Goal: Task Accomplishment & Management: Use online tool/utility

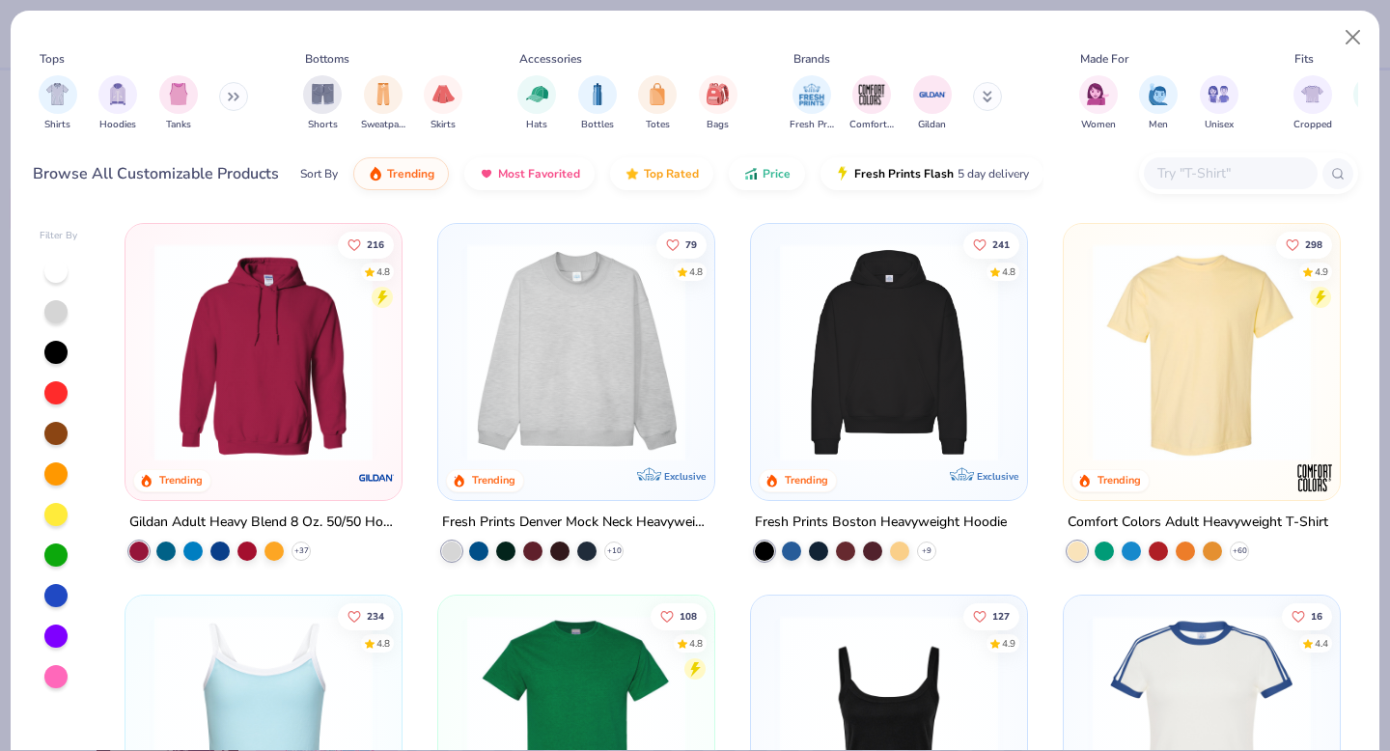
scroll to position [576, 0]
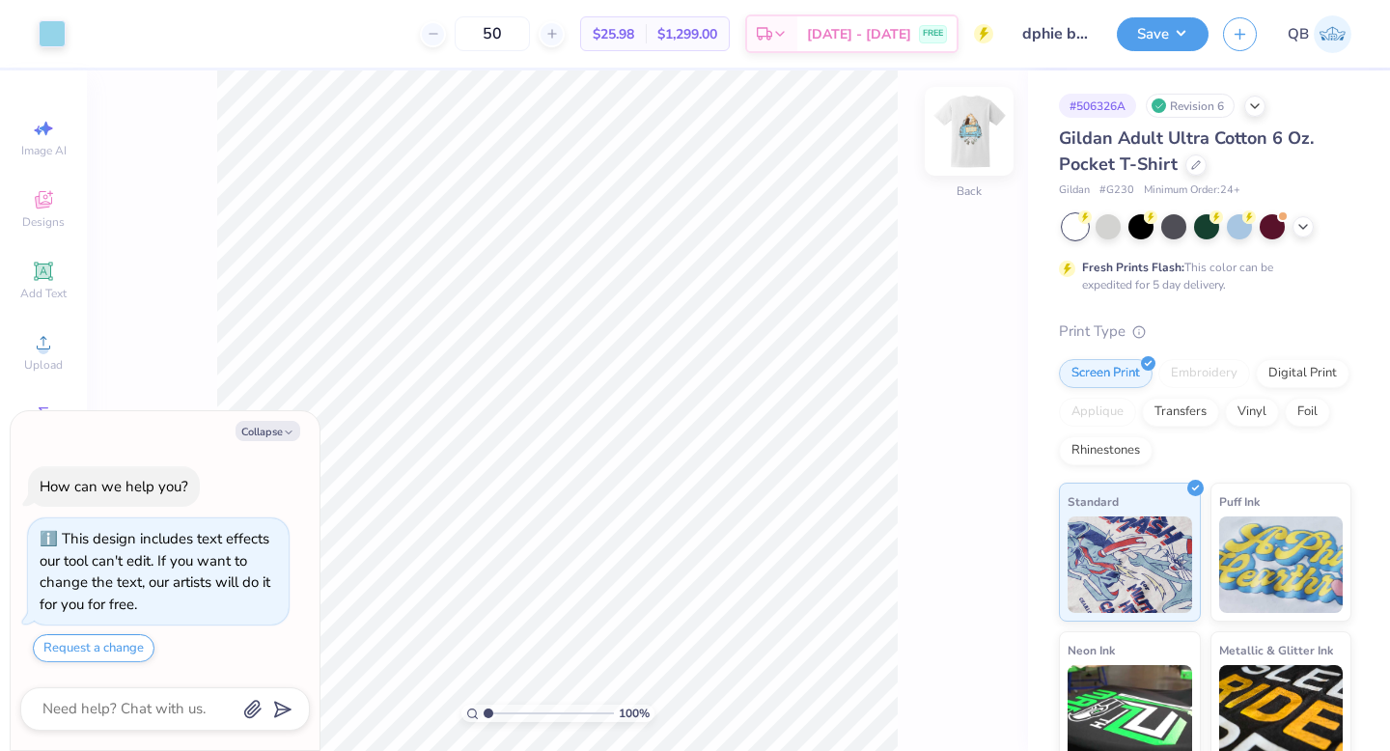
click at [963, 129] on img at bounding box center [968, 131] width 77 height 77
click at [933, 156] on div "100 % Front" at bounding box center [557, 410] width 941 height 680
click at [967, 143] on img at bounding box center [968, 131] width 77 height 77
click at [967, 143] on img at bounding box center [969, 131] width 39 height 39
click at [955, 135] on img at bounding box center [968, 131] width 77 height 77
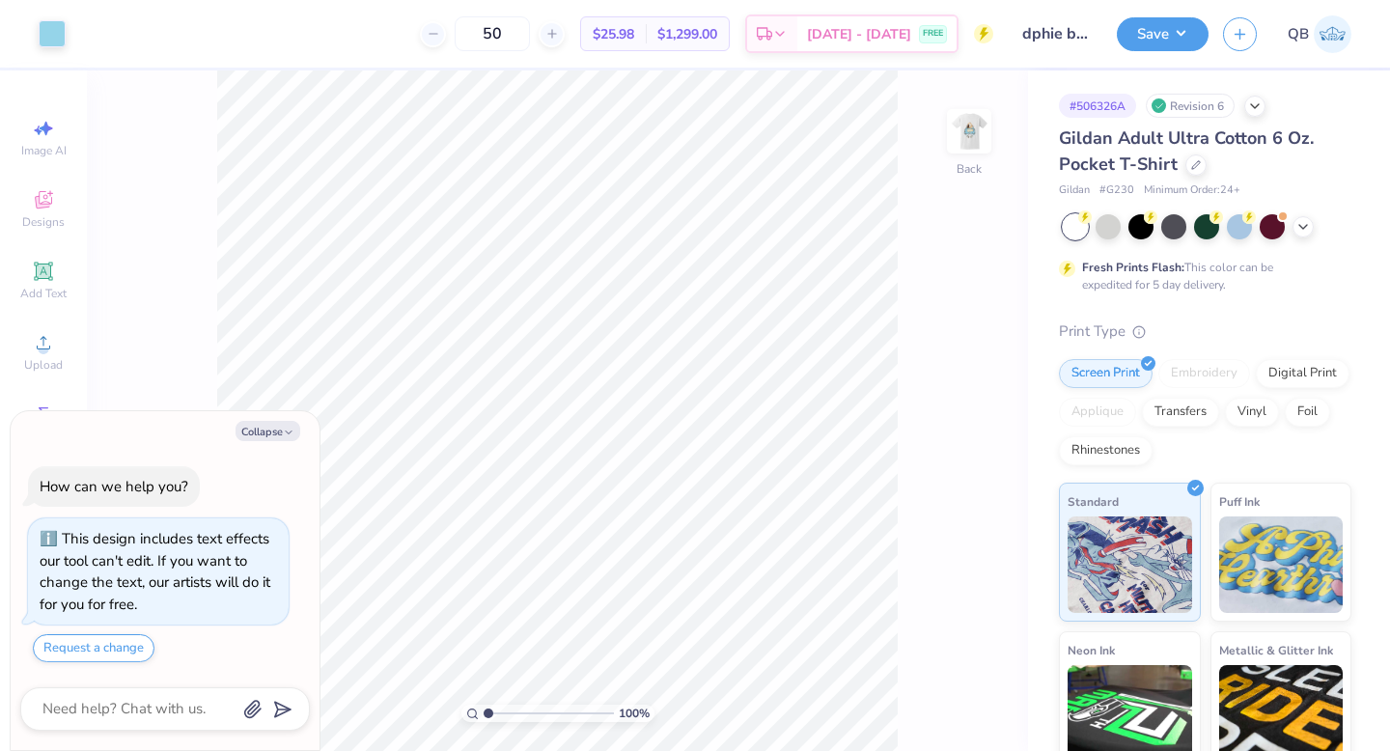
click at [955, 135] on img at bounding box center [969, 131] width 39 height 39
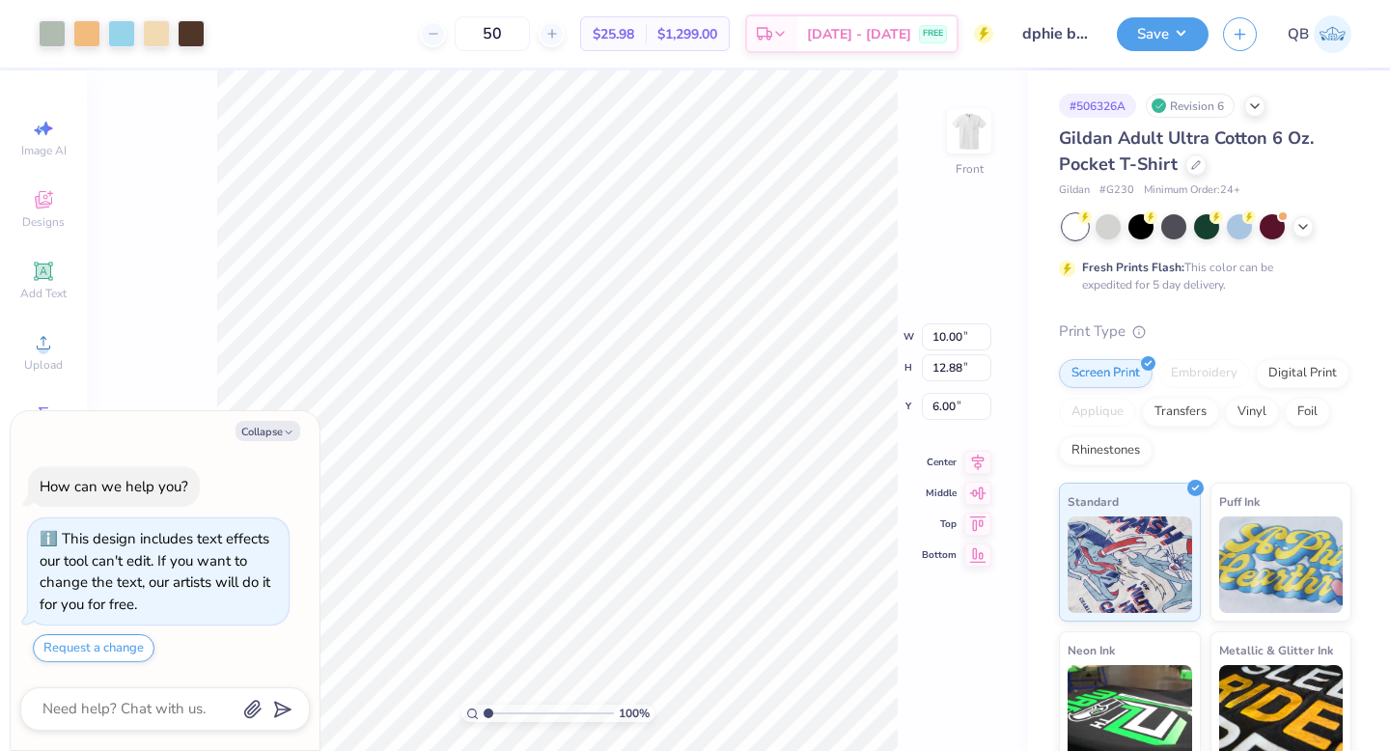
type textarea "x"
type input "11.40"
type input "14.68"
type input "4.20"
type textarea "x"
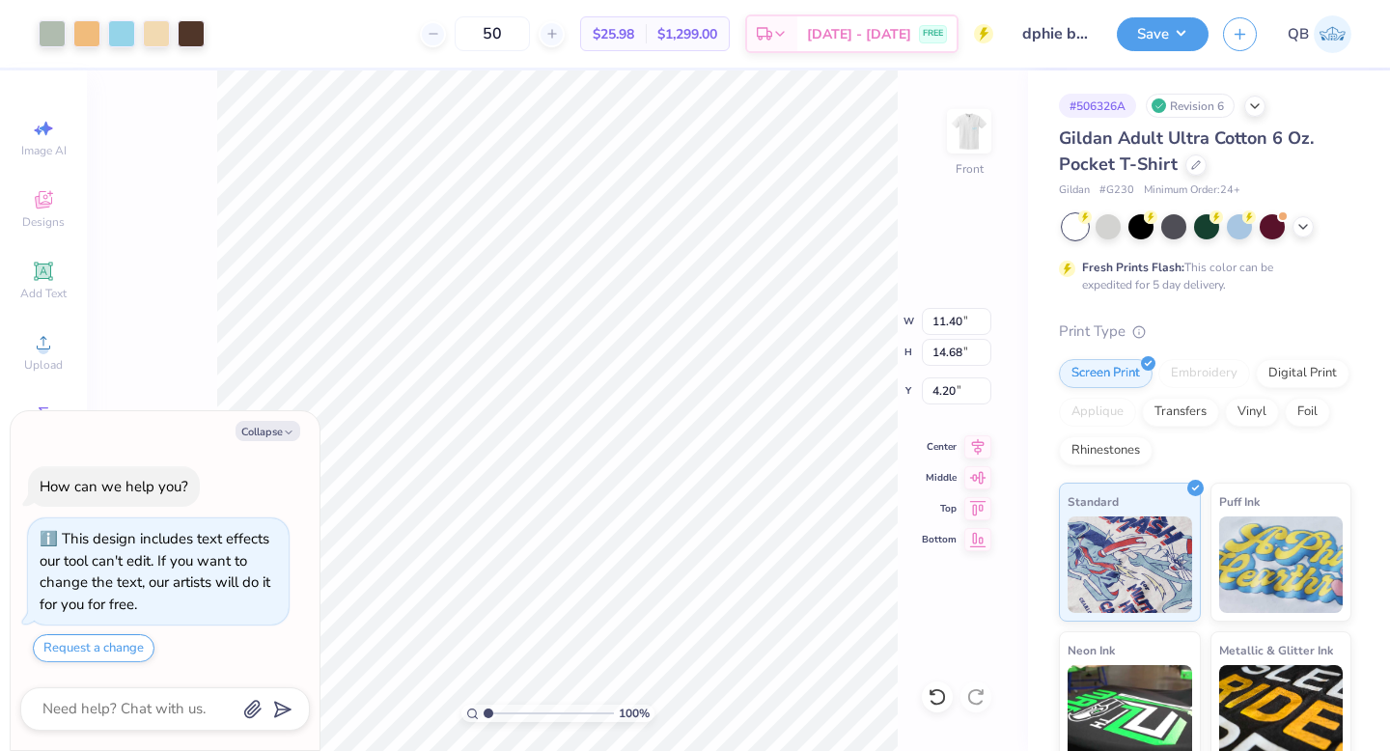
type input "4.88"
click at [572, 573] on li "Ungroup" at bounding box center [590, 577] width 152 height 38
click at [57, 29] on div at bounding box center [52, 31] width 27 height 27
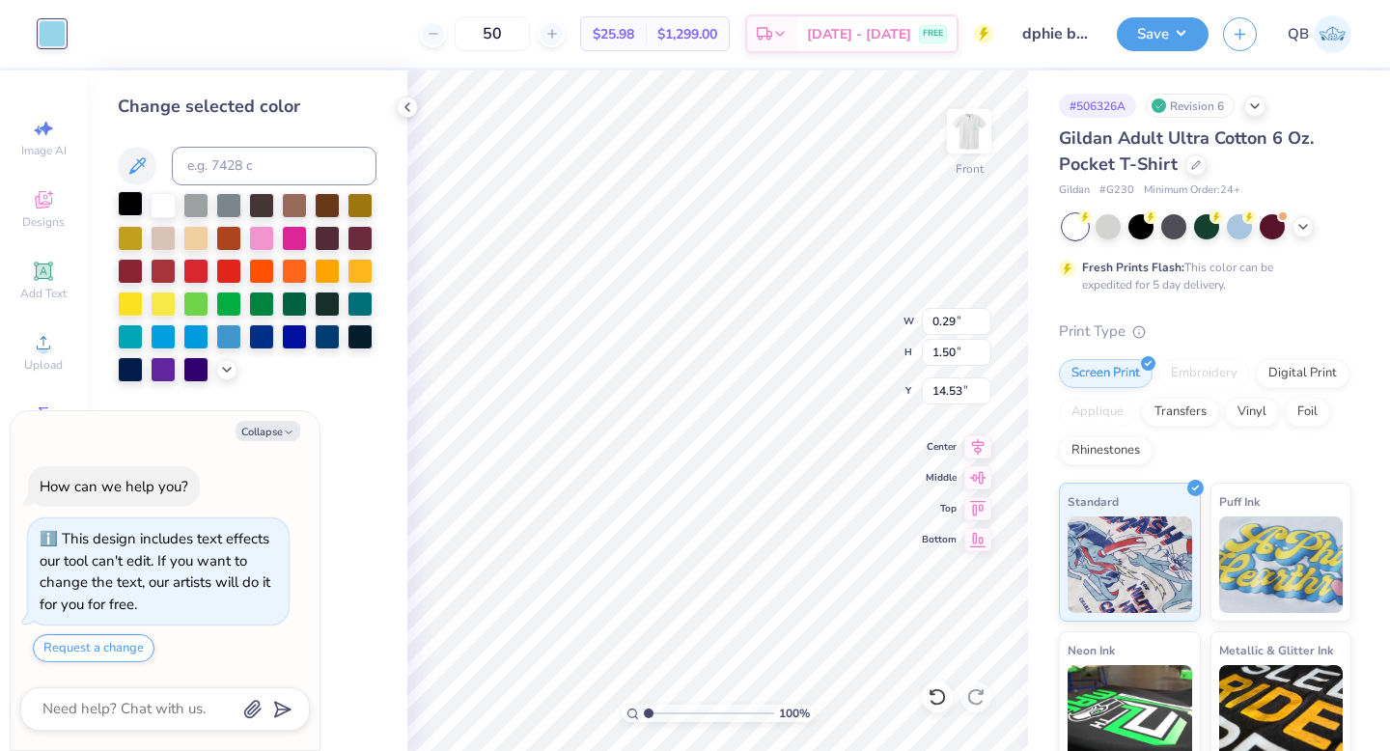
click at [130, 201] on div at bounding box center [130, 203] width 25 height 25
click at [158, 207] on div at bounding box center [163, 203] width 25 height 25
type textarea "x"
type input "10.63"
type input "14.68"
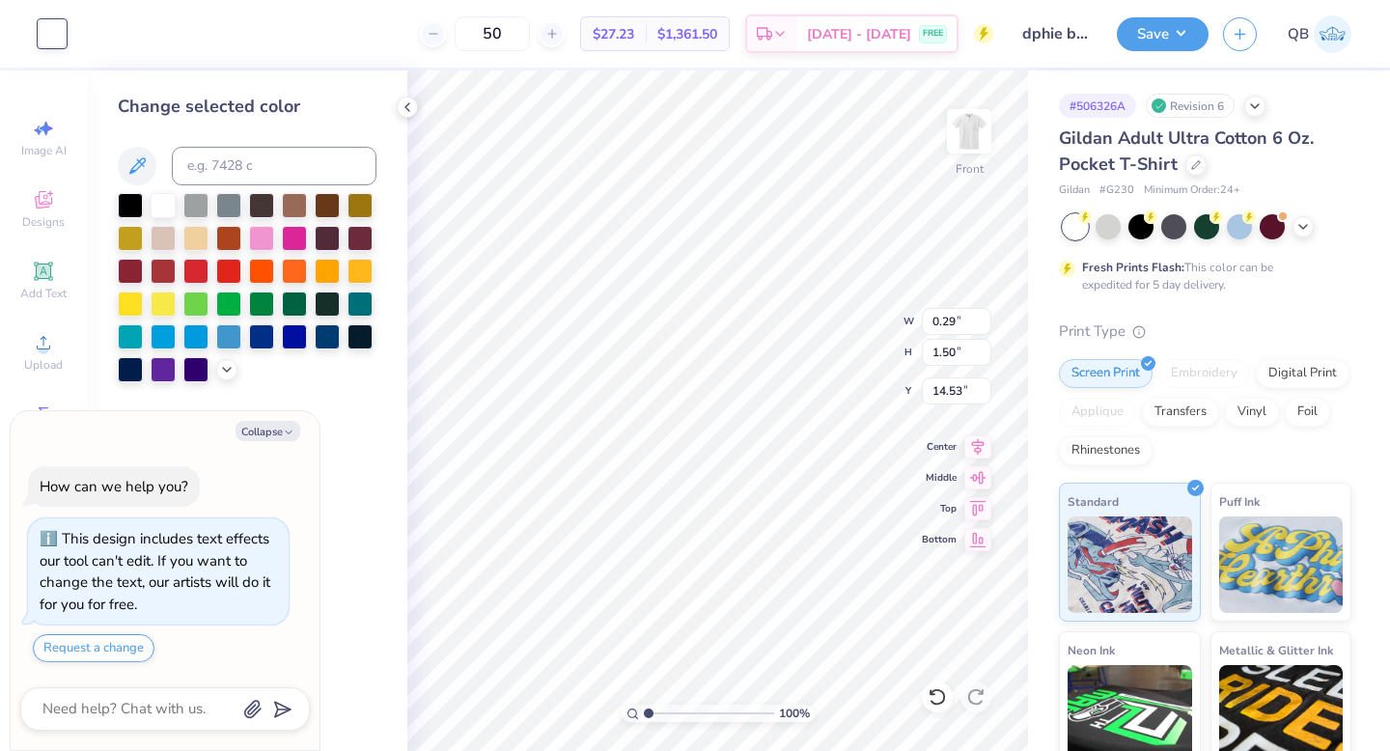
type input "4.88"
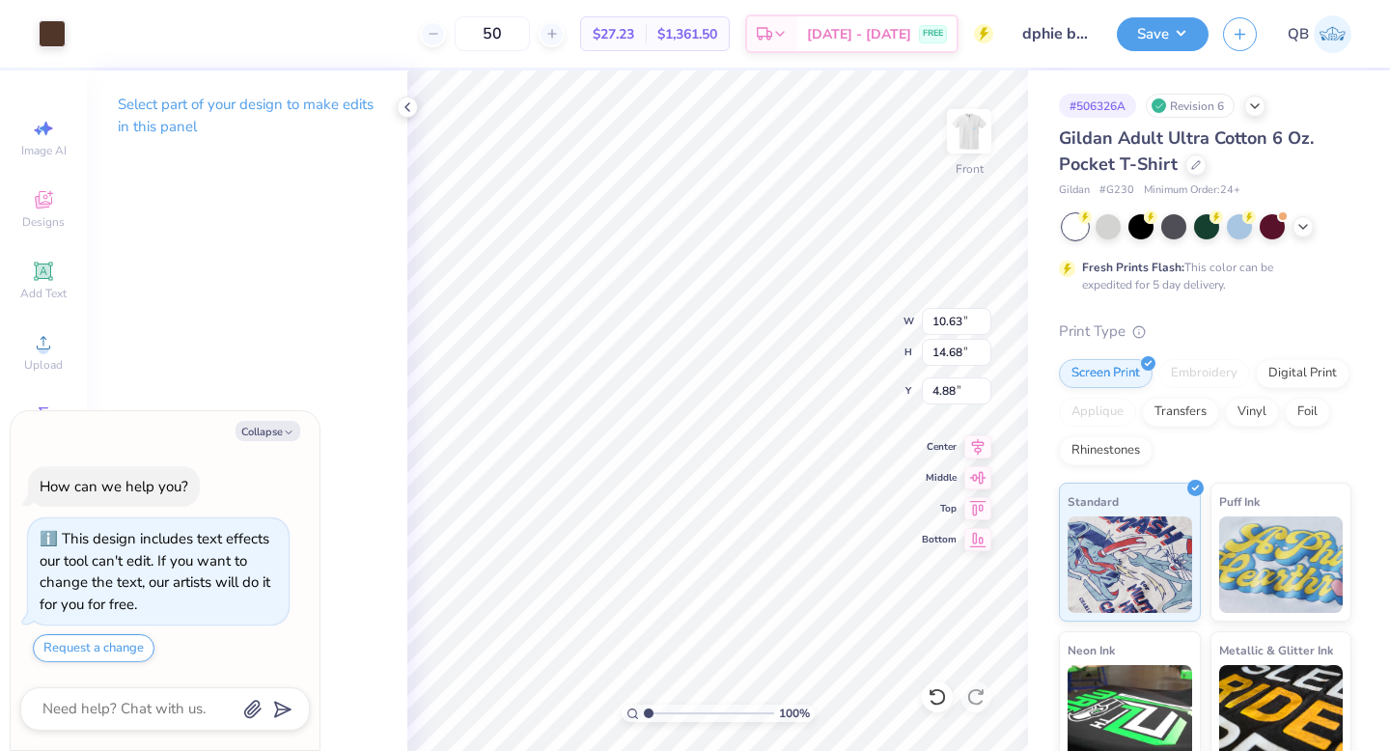
type textarea "x"
type input "0.05"
type input "0.52"
type input "14.57"
click at [45, 32] on div at bounding box center [52, 31] width 27 height 27
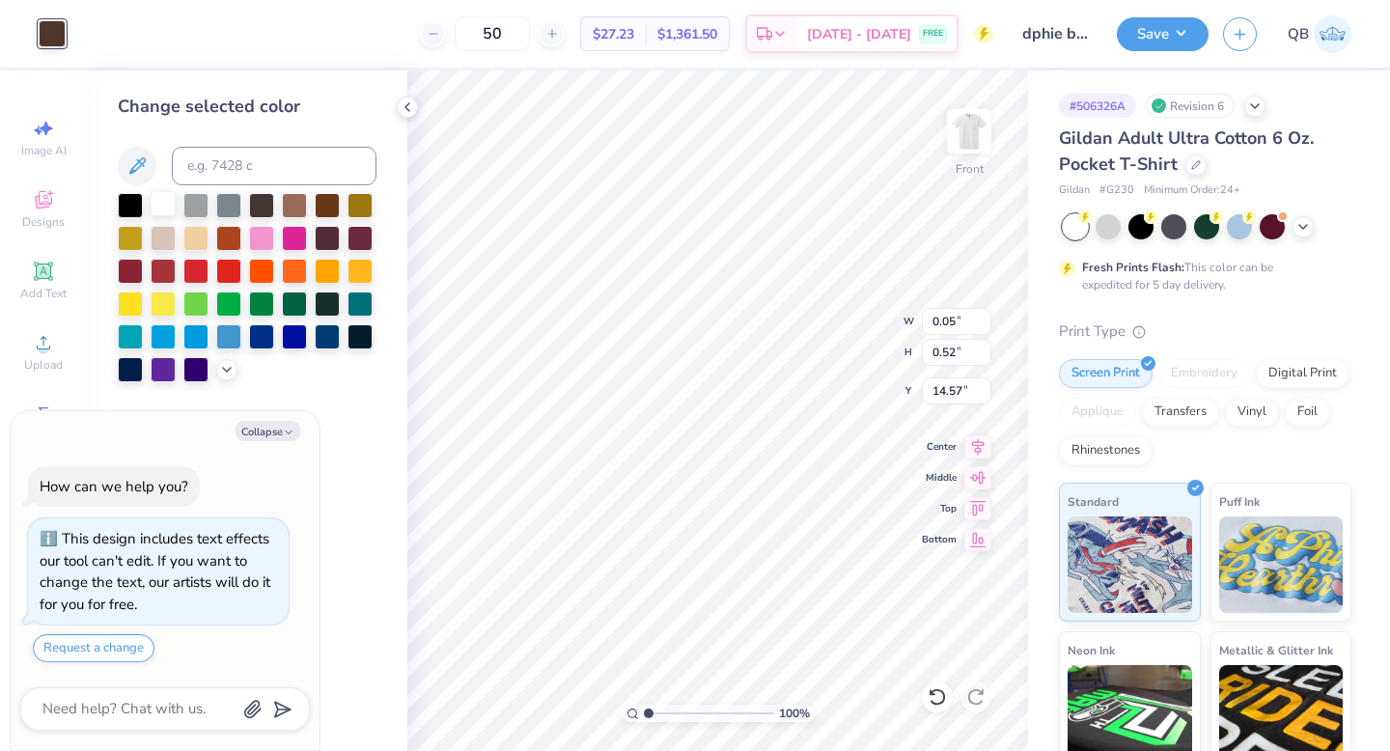
click at [167, 207] on div at bounding box center [163, 203] width 25 height 25
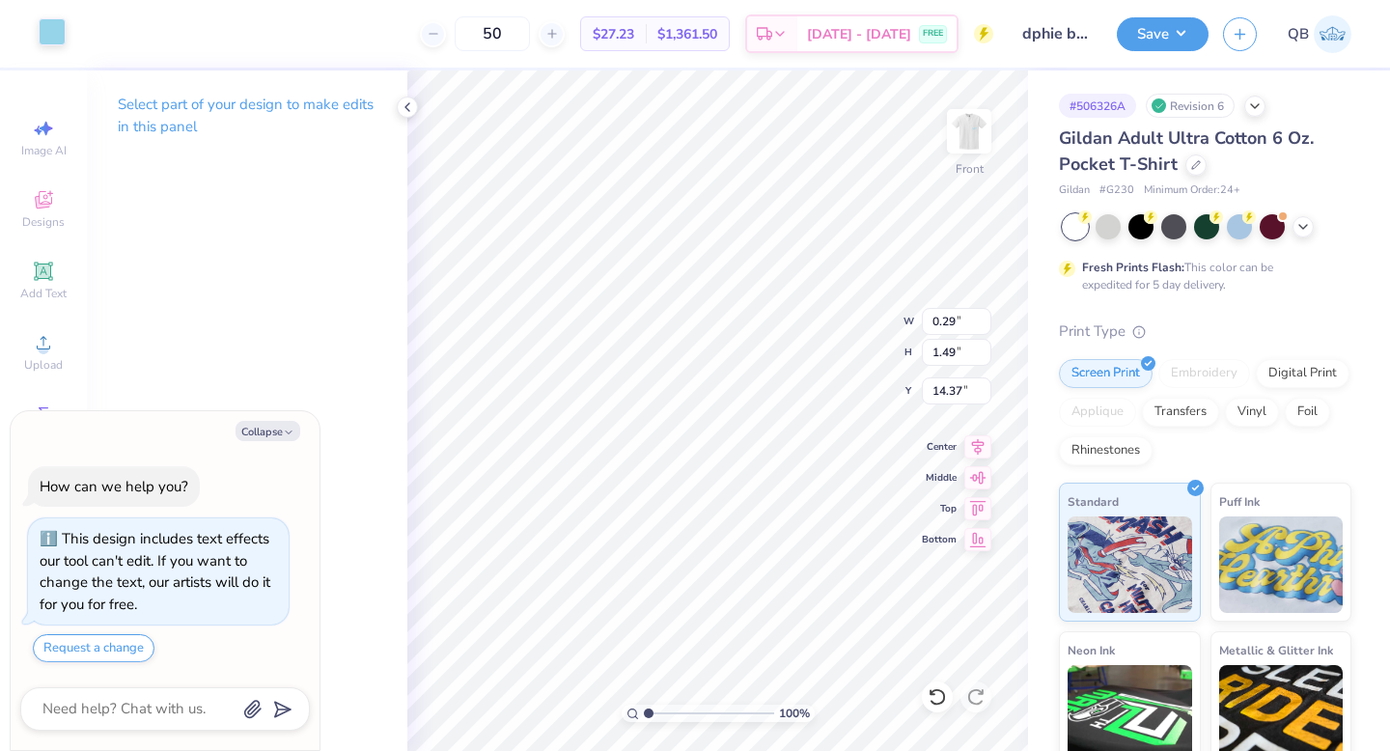
click at [47, 31] on div at bounding box center [52, 31] width 27 height 27
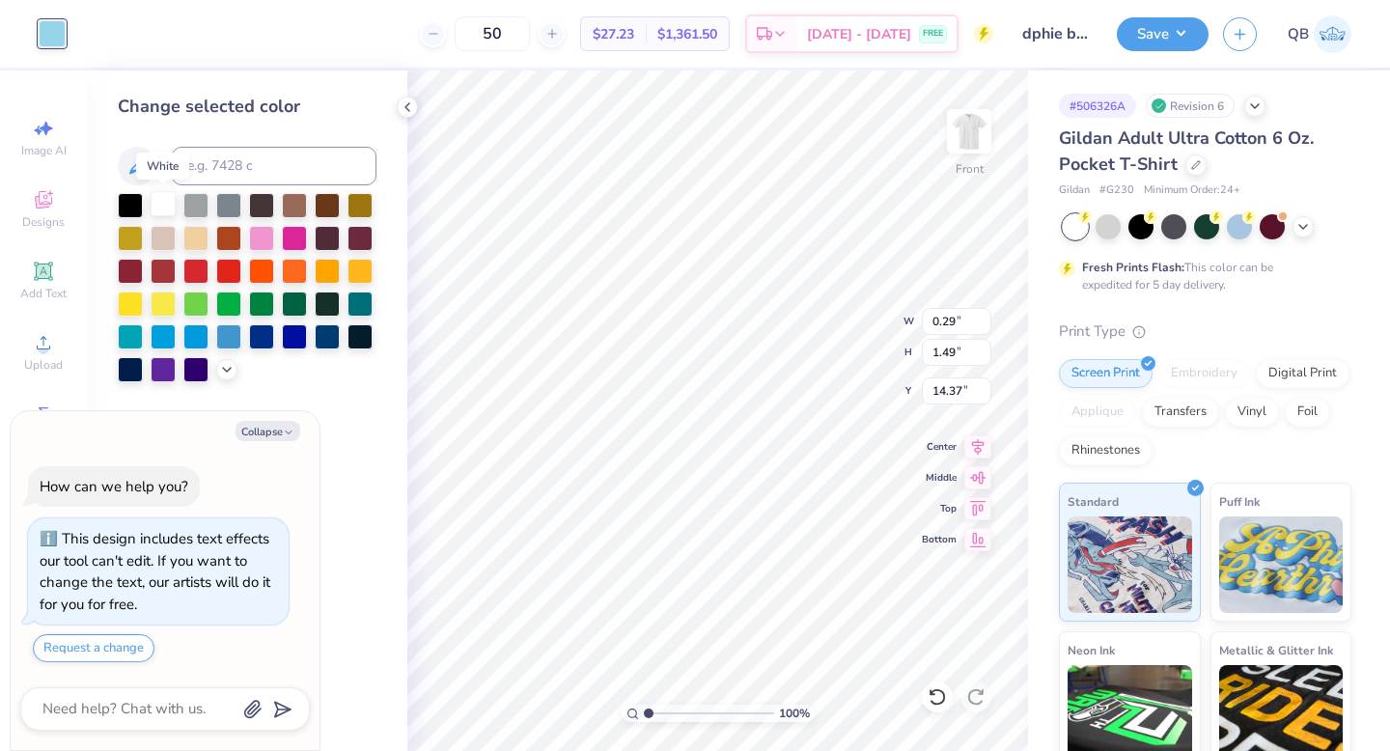
click at [160, 202] on div at bounding box center [163, 203] width 25 height 25
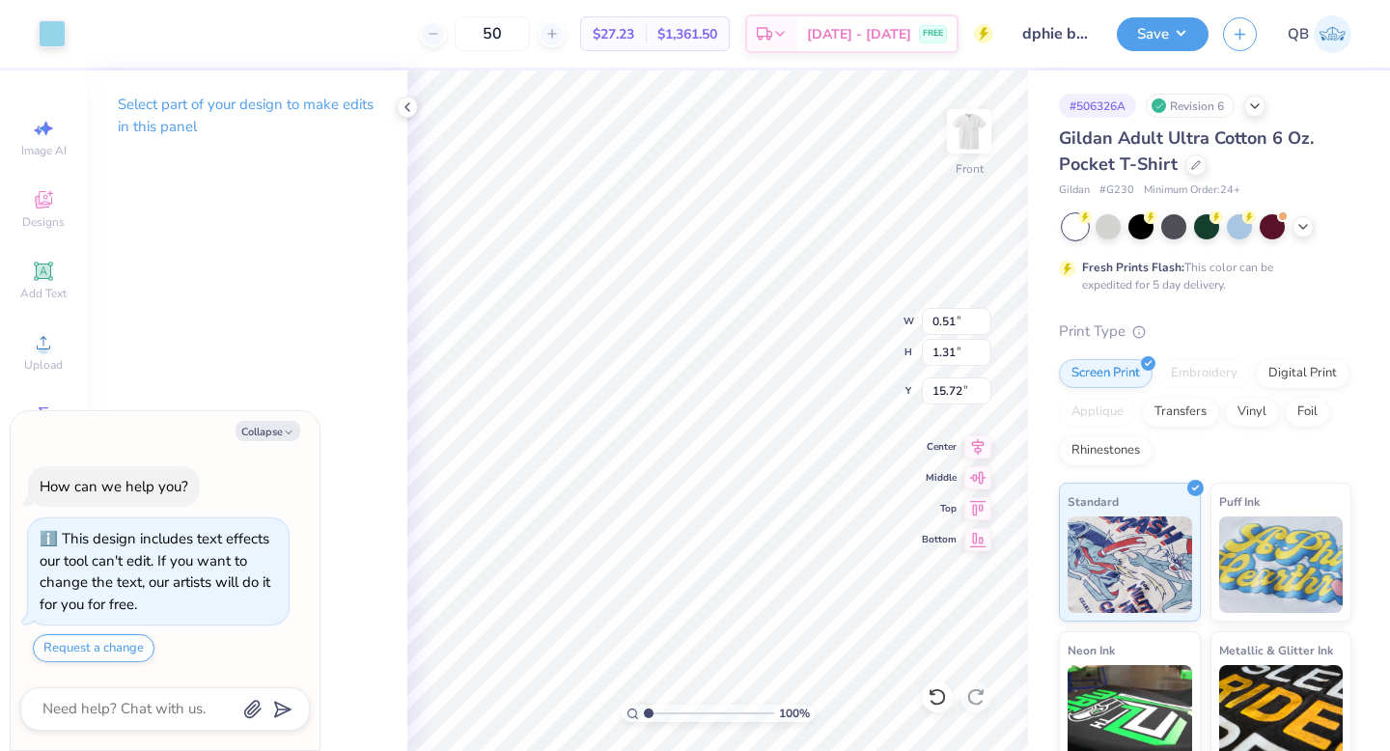
type textarea "x"
type input "10.63"
type input "14.68"
type input "4.88"
click at [53, 30] on div at bounding box center [52, 31] width 27 height 27
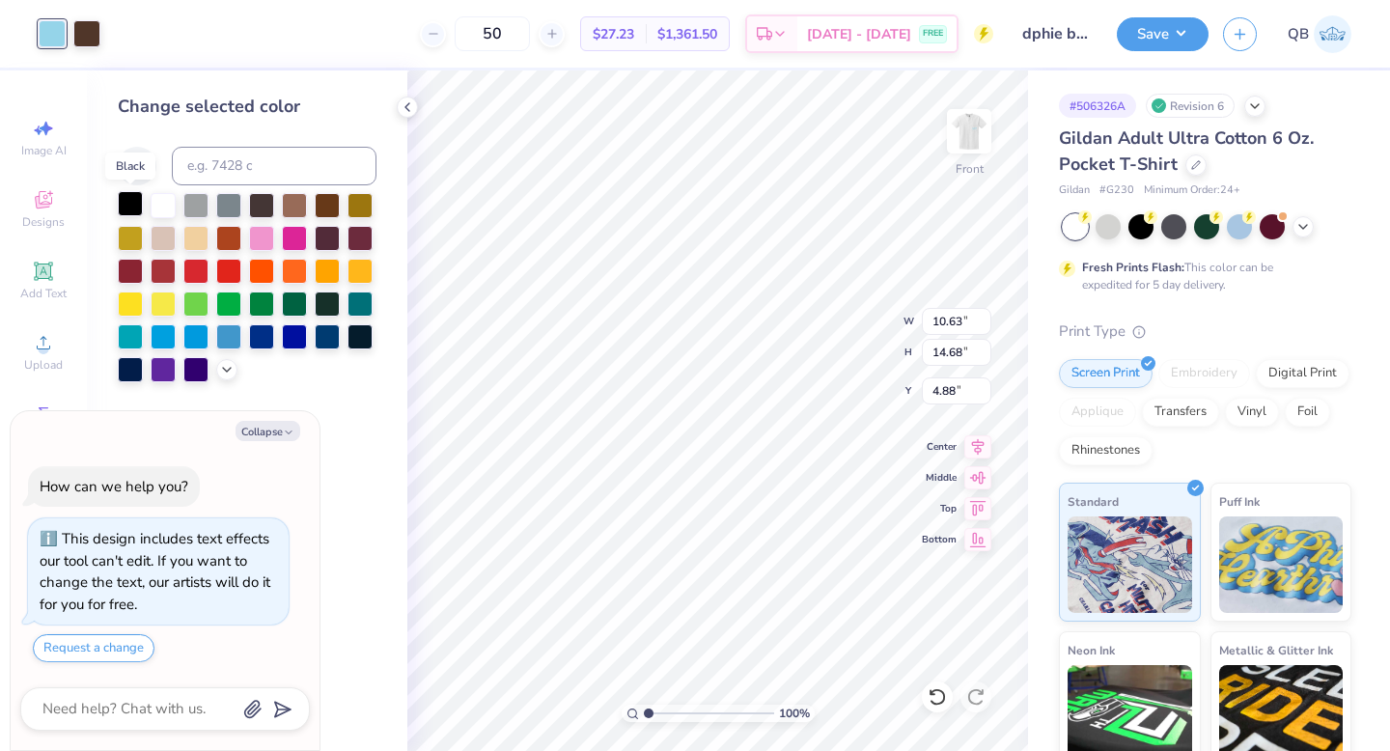
click at [131, 210] on div at bounding box center [130, 203] width 25 height 25
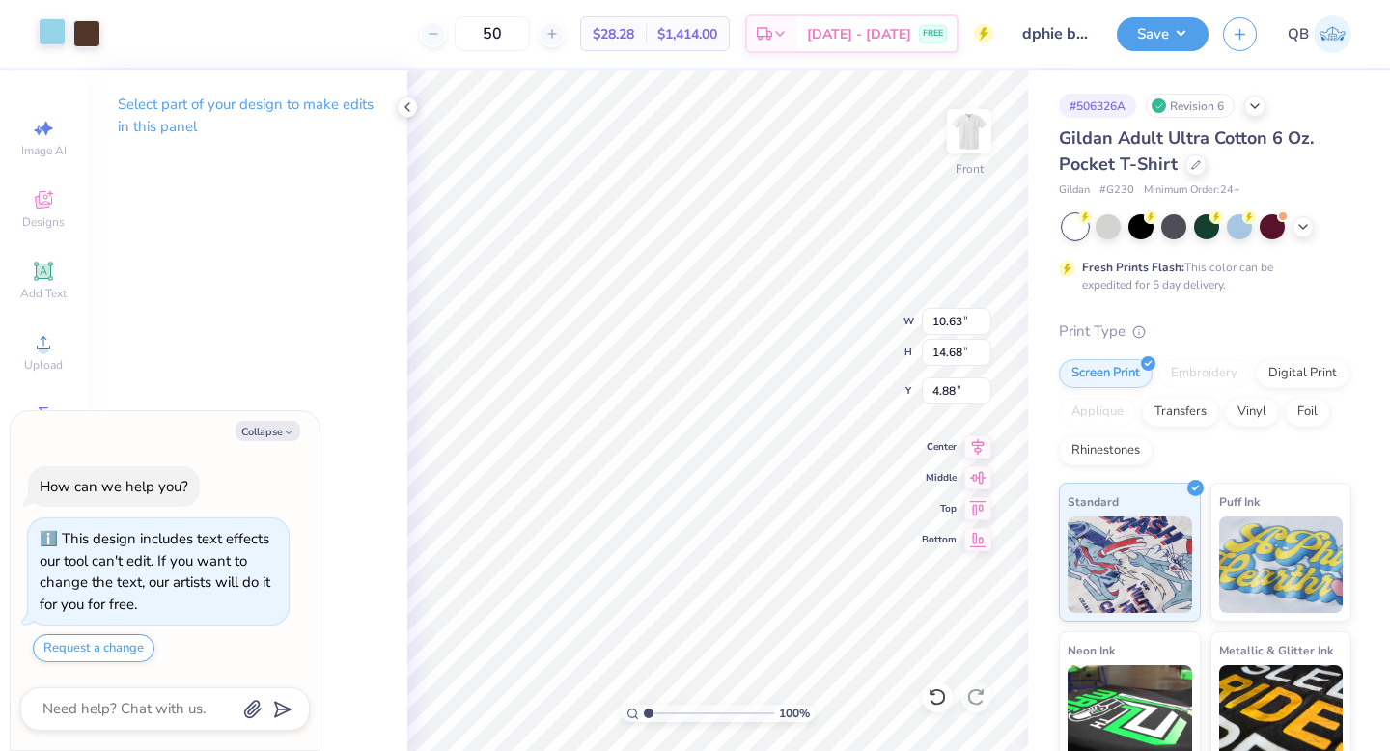
click at [50, 35] on div at bounding box center [52, 31] width 27 height 27
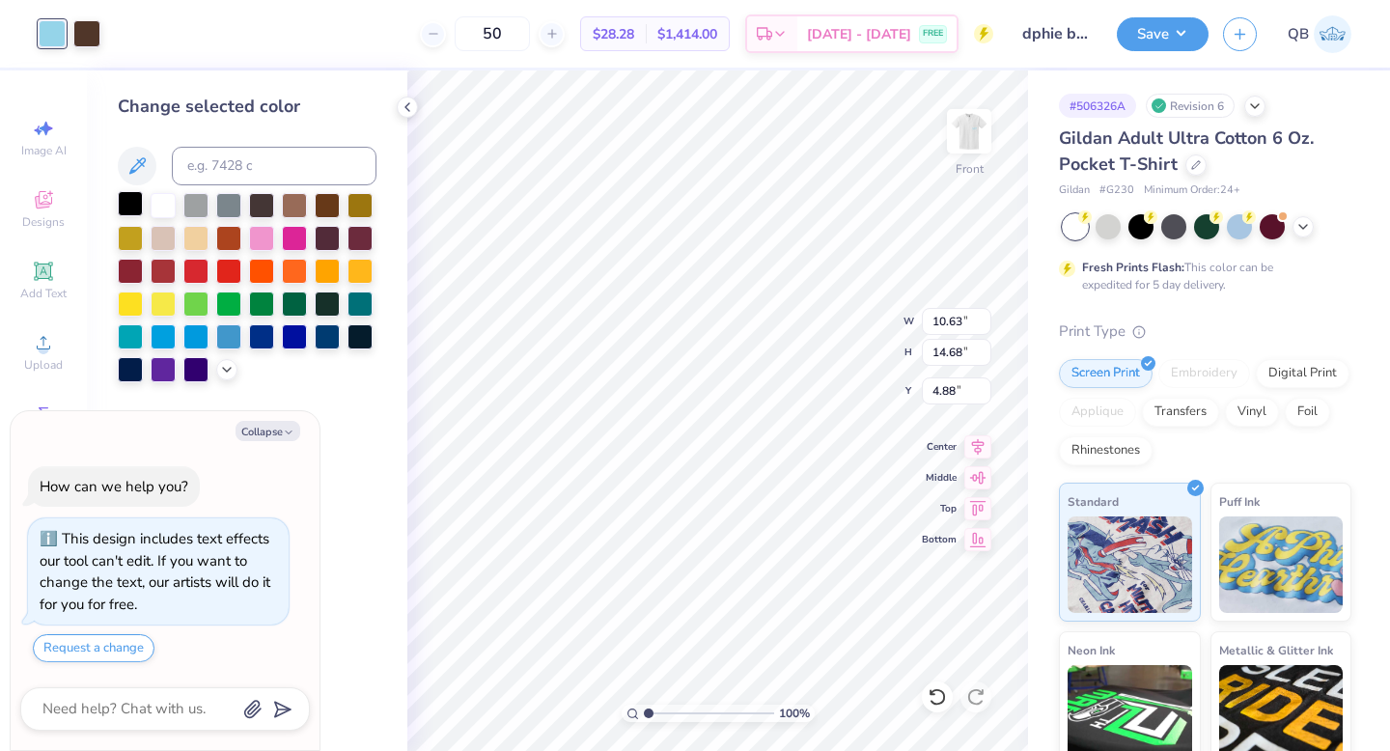
click at [132, 203] on div at bounding box center [130, 203] width 25 height 25
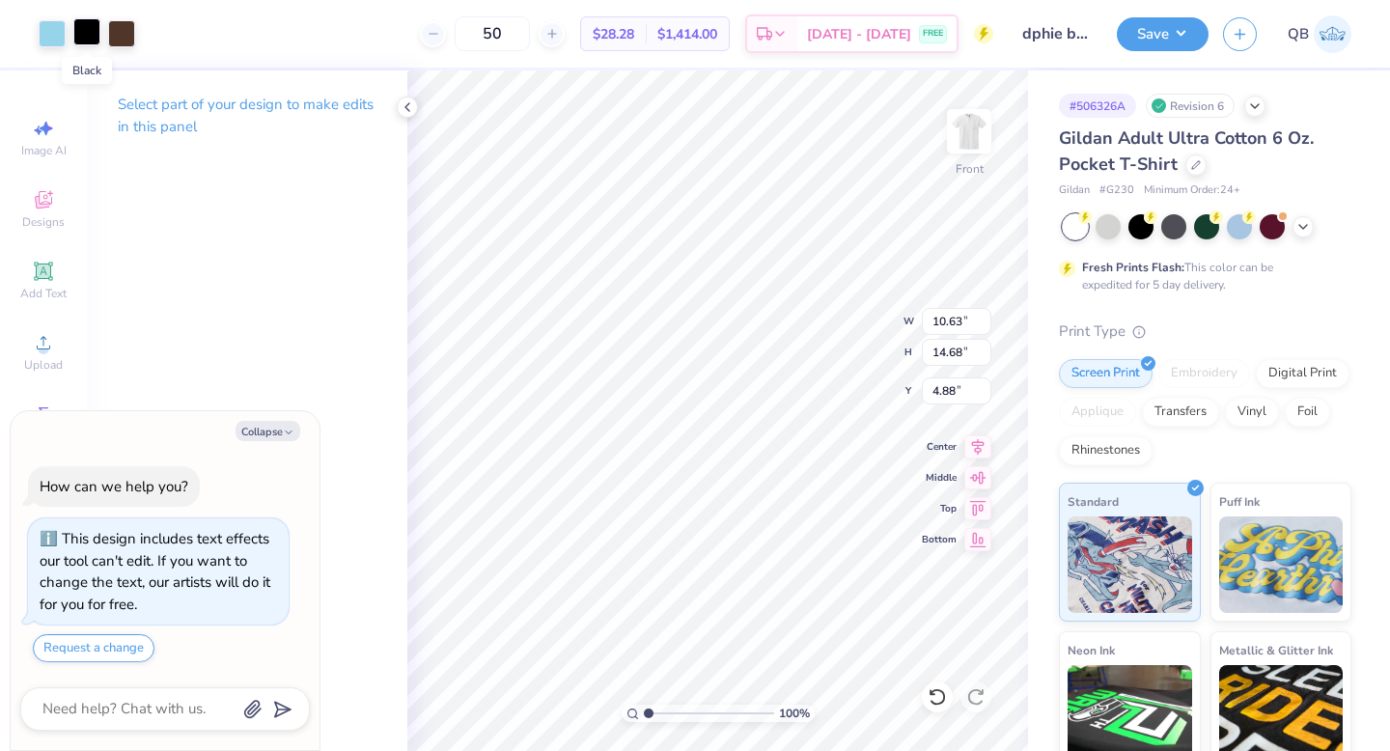
click at [89, 37] on div at bounding box center [86, 31] width 27 height 27
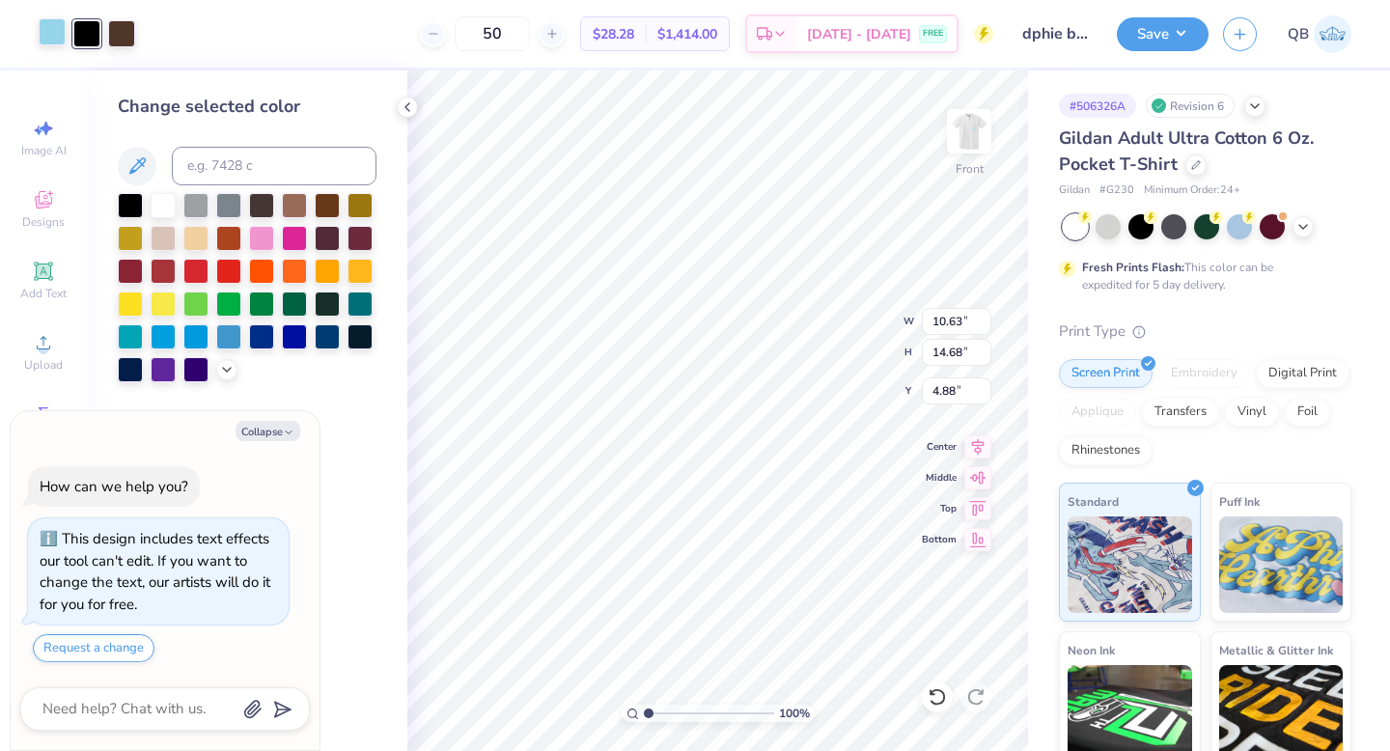
click at [53, 32] on div at bounding box center [52, 31] width 27 height 27
click at [135, 202] on div at bounding box center [130, 203] width 25 height 25
click at [937, 698] on icon at bounding box center [936, 696] width 19 height 19
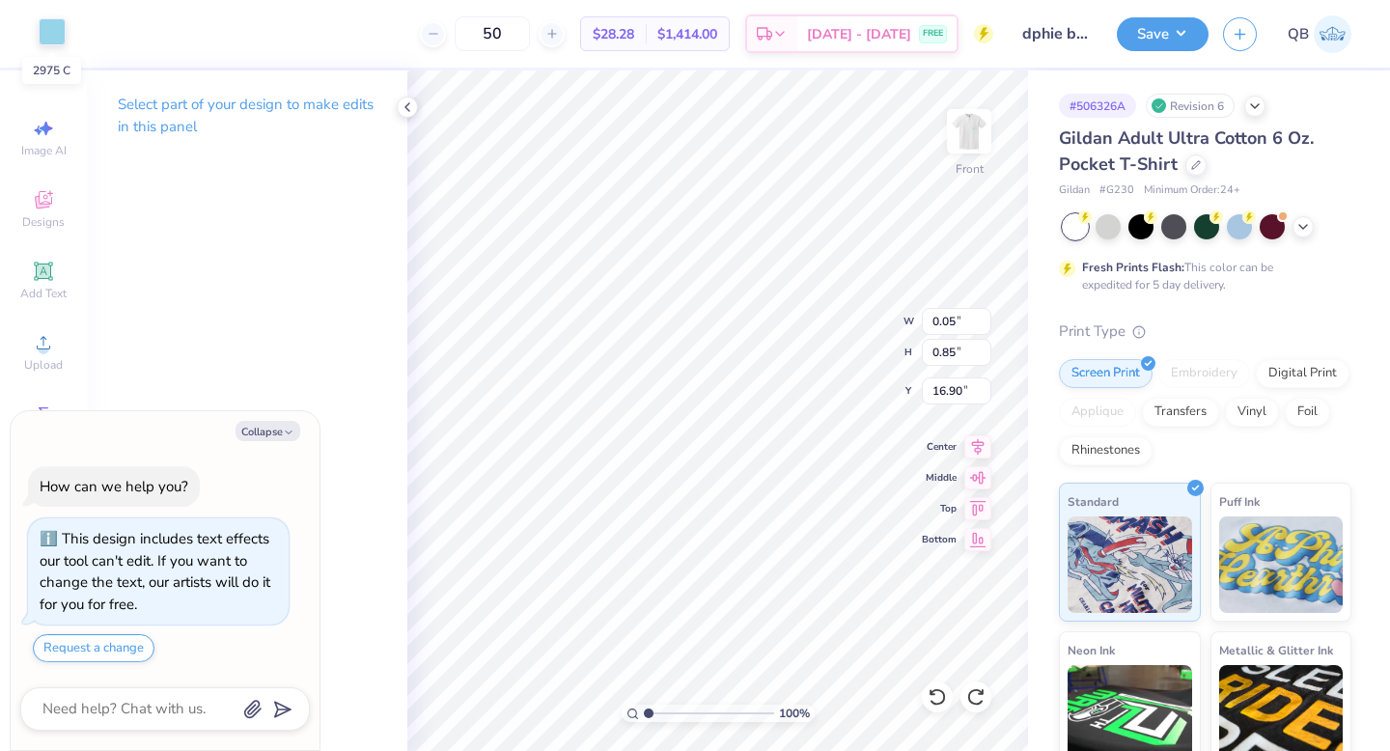
click at [47, 40] on div at bounding box center [52, 31] width 27 height 27
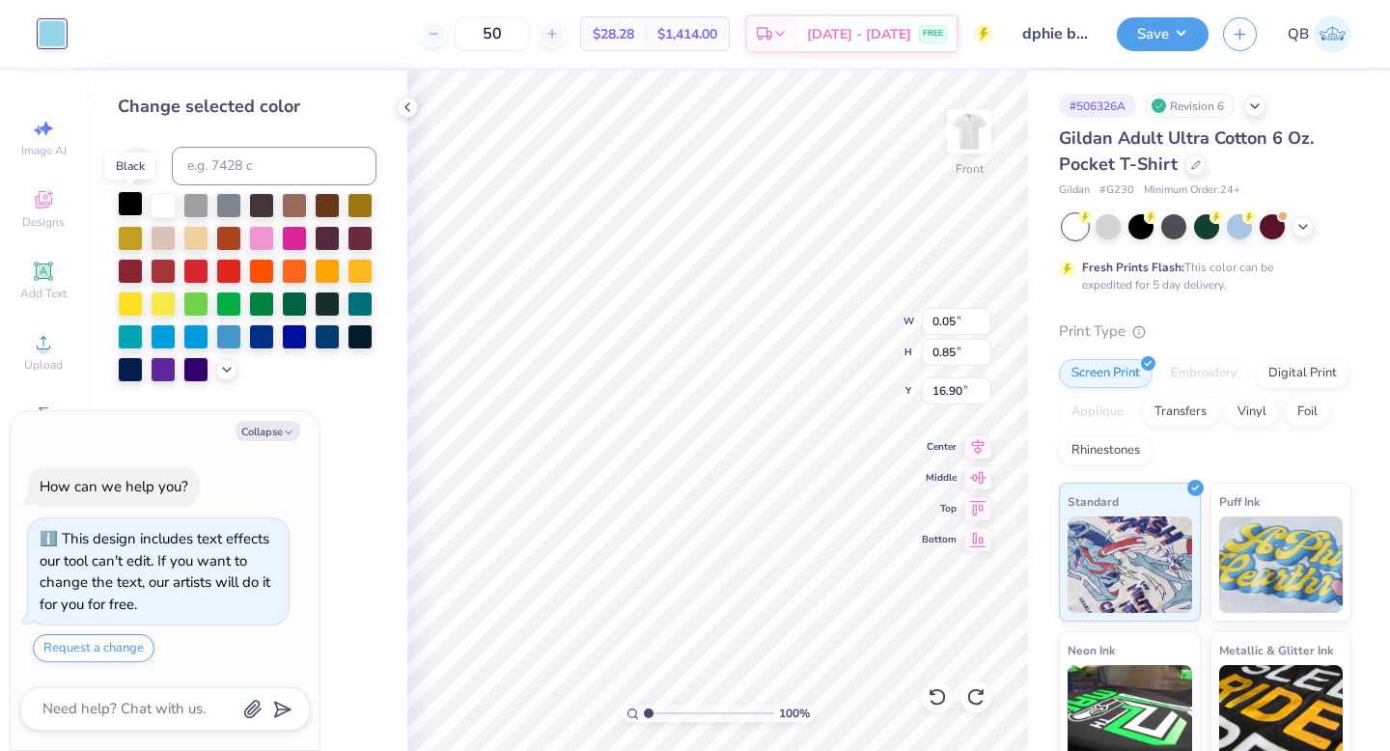
click at [133, 201] on div at bounding box center [130, 203] width 25 height 25
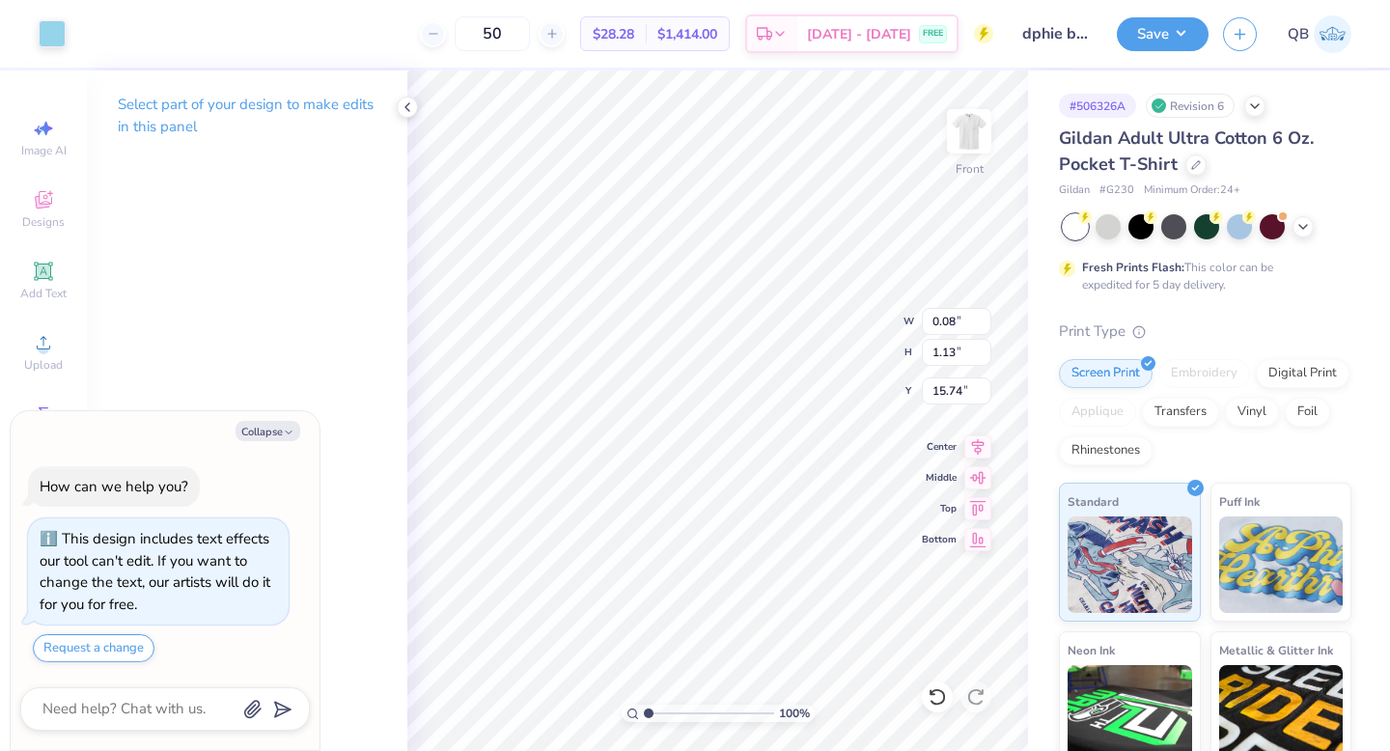
type textarea "x"
type input "16.10"
click at [929, 696] on icon at bounding box center [936, 696] width 19 height 19
type textarea "x"
type input "15.74"
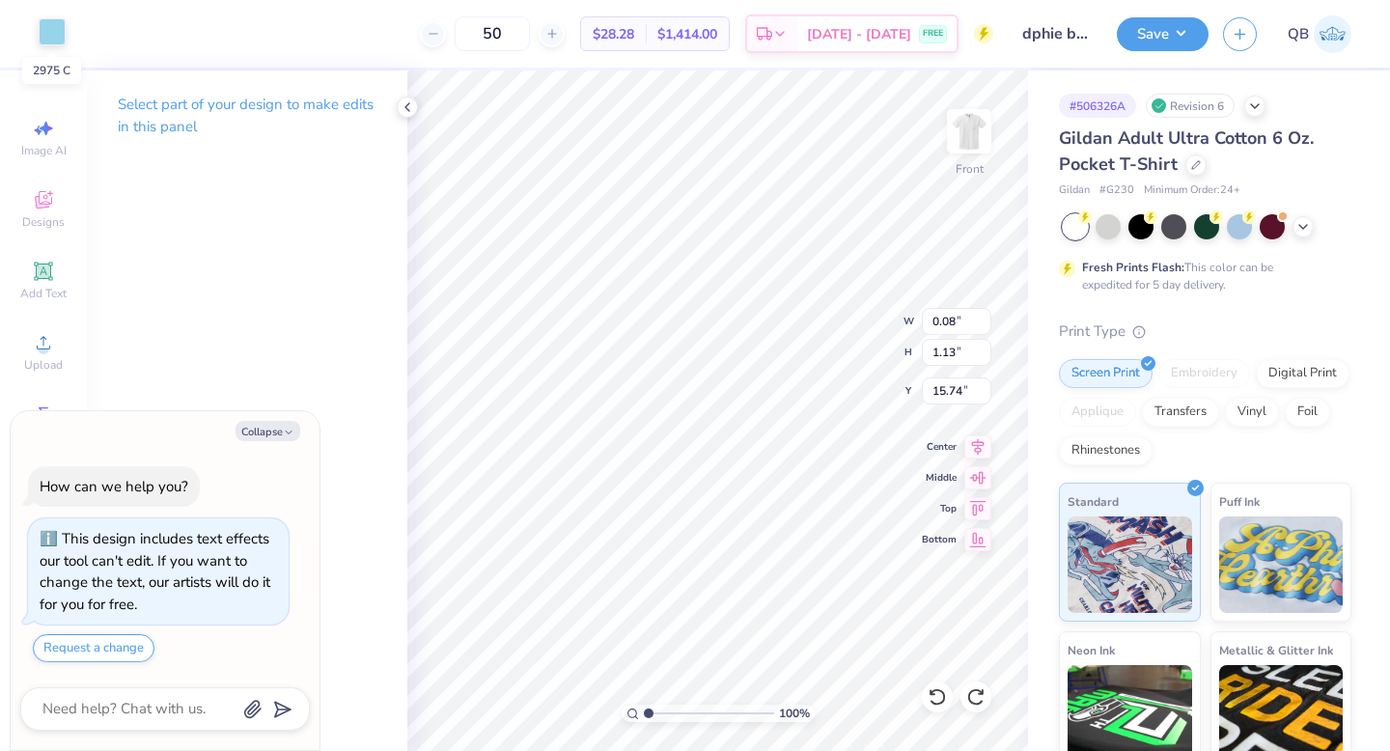
click at [40, 29] on div at bounding box center [52, 31] width 27 height 27
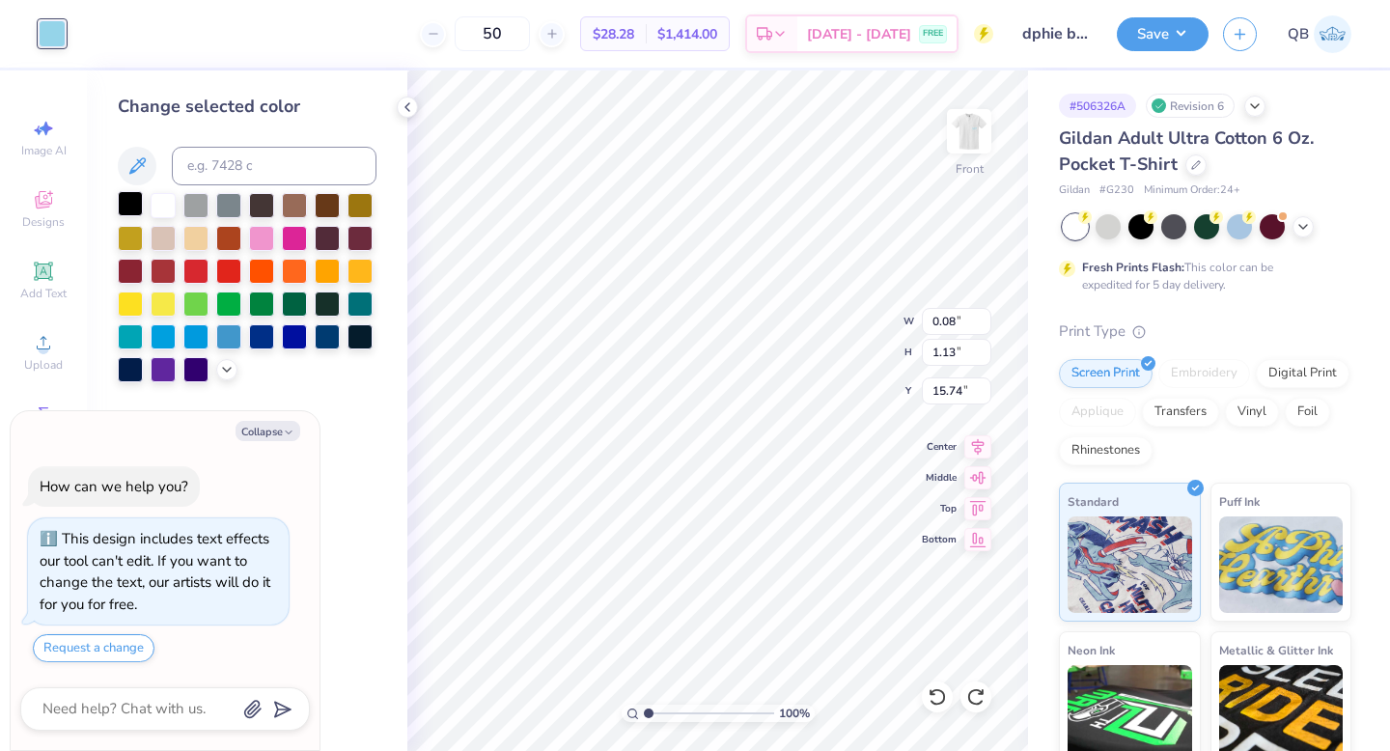
click at [129, 199] on div at bounding box center [130, 203] width 25 height 25
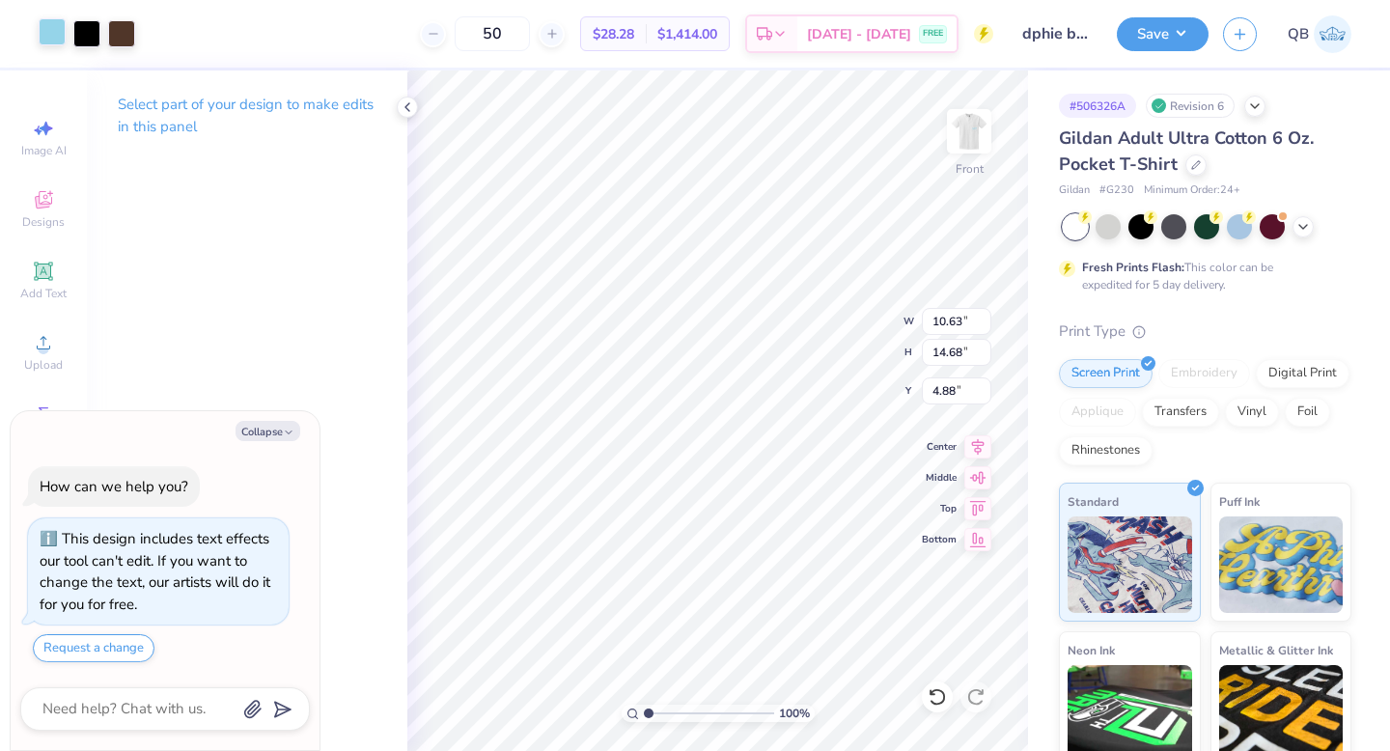
click at [58, 32] on div at bounding box center [52, 31] width 27 height 27
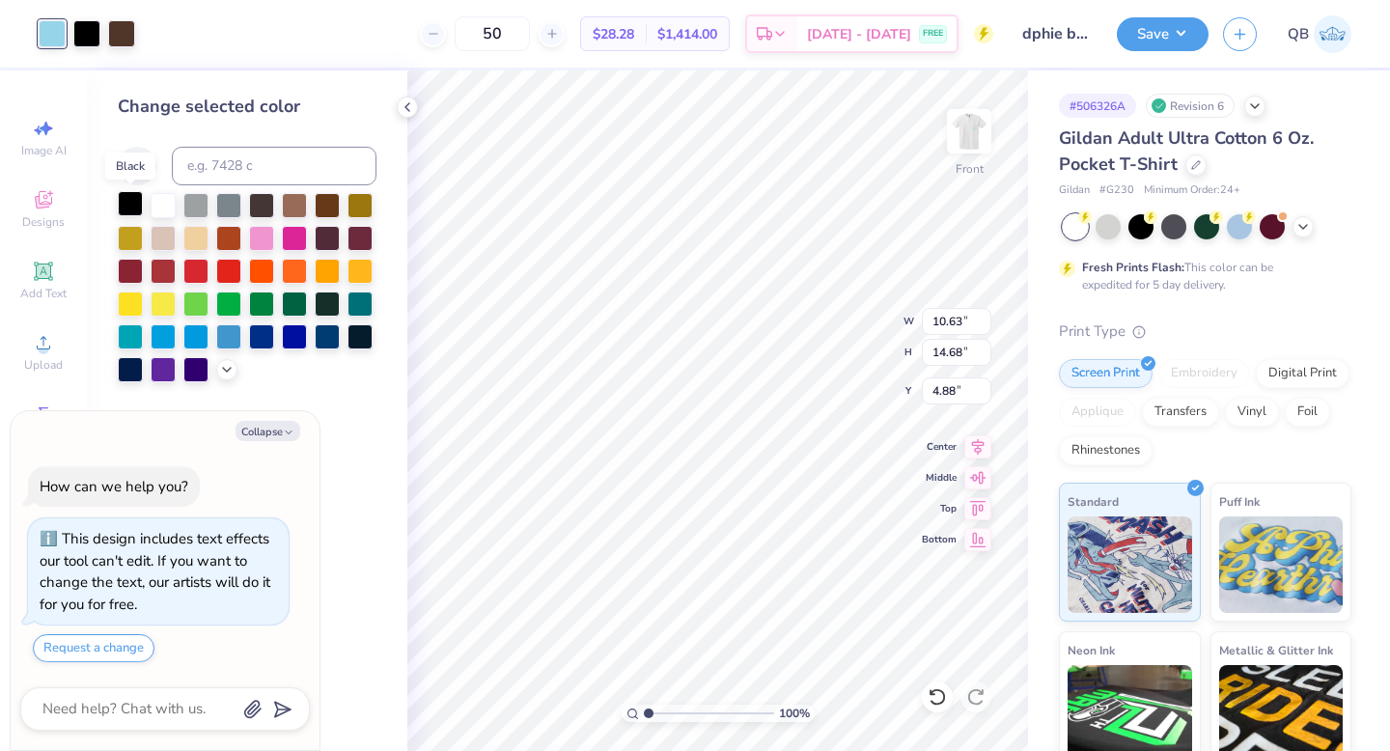
click at [131, 205] on div at bounding box center [130, 203] width 25 height 25
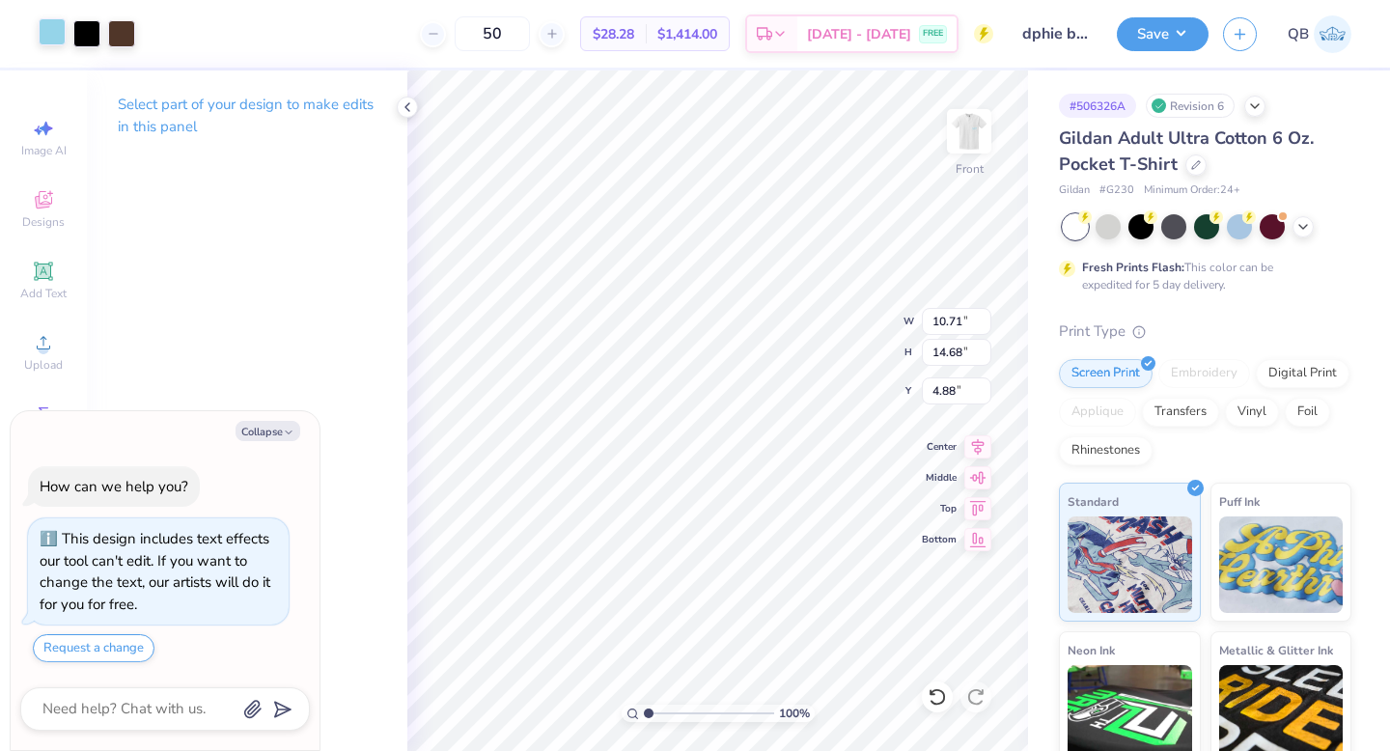
click at [53, 34] on div at bounding box center [52, 31] width 27 height 27
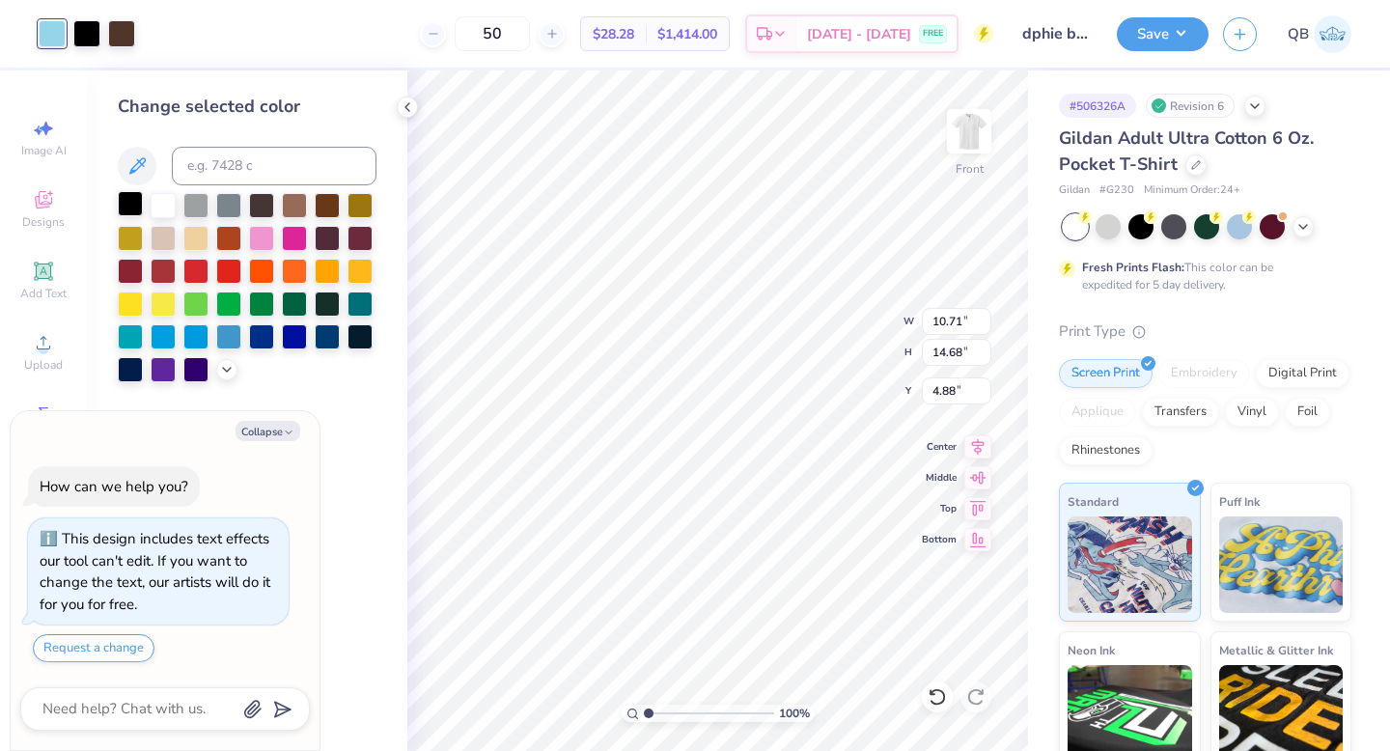
click at [130, 199] on div at bounding box center [130, 203] width 25 height 25
click at [942, 694] on icon at bounding box center [936, 696] width 19 height 19
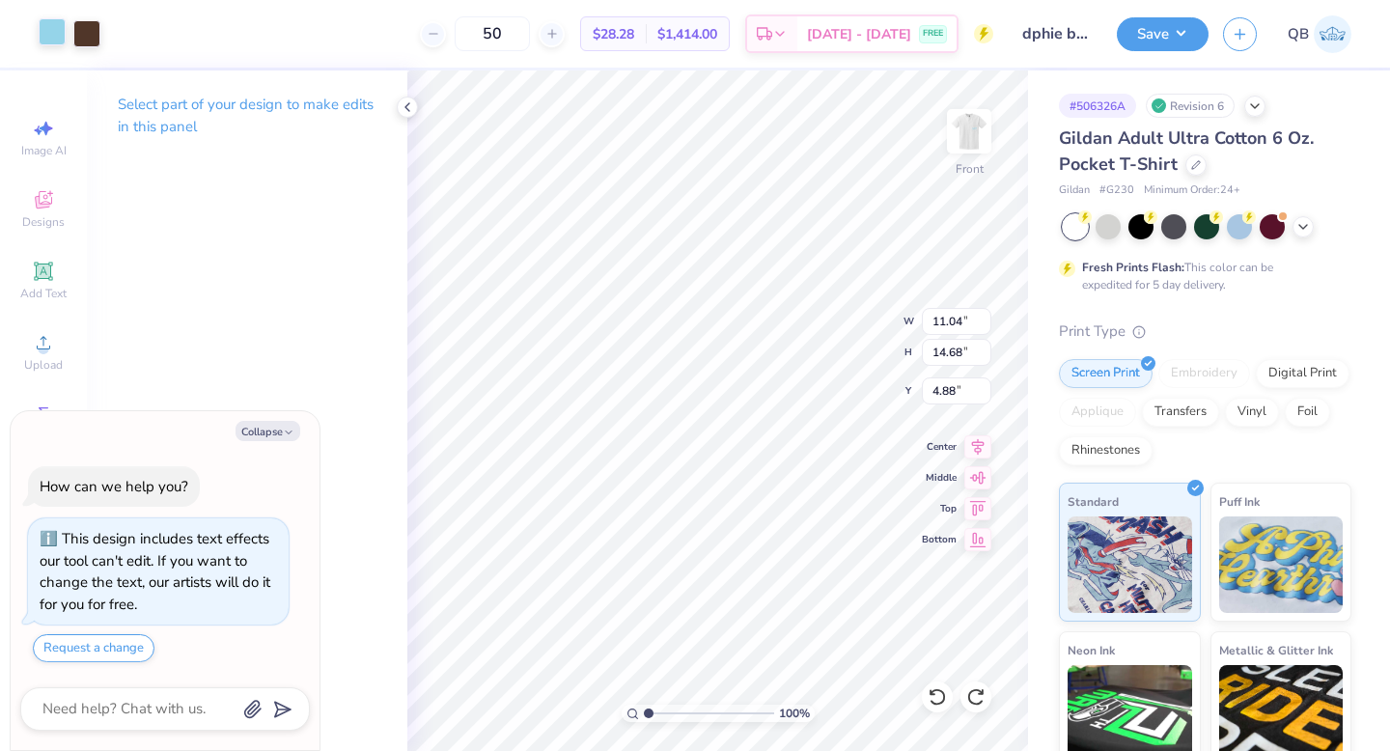
click at [62, 27] on div at bounding box center [52, 31] width 27 height 27
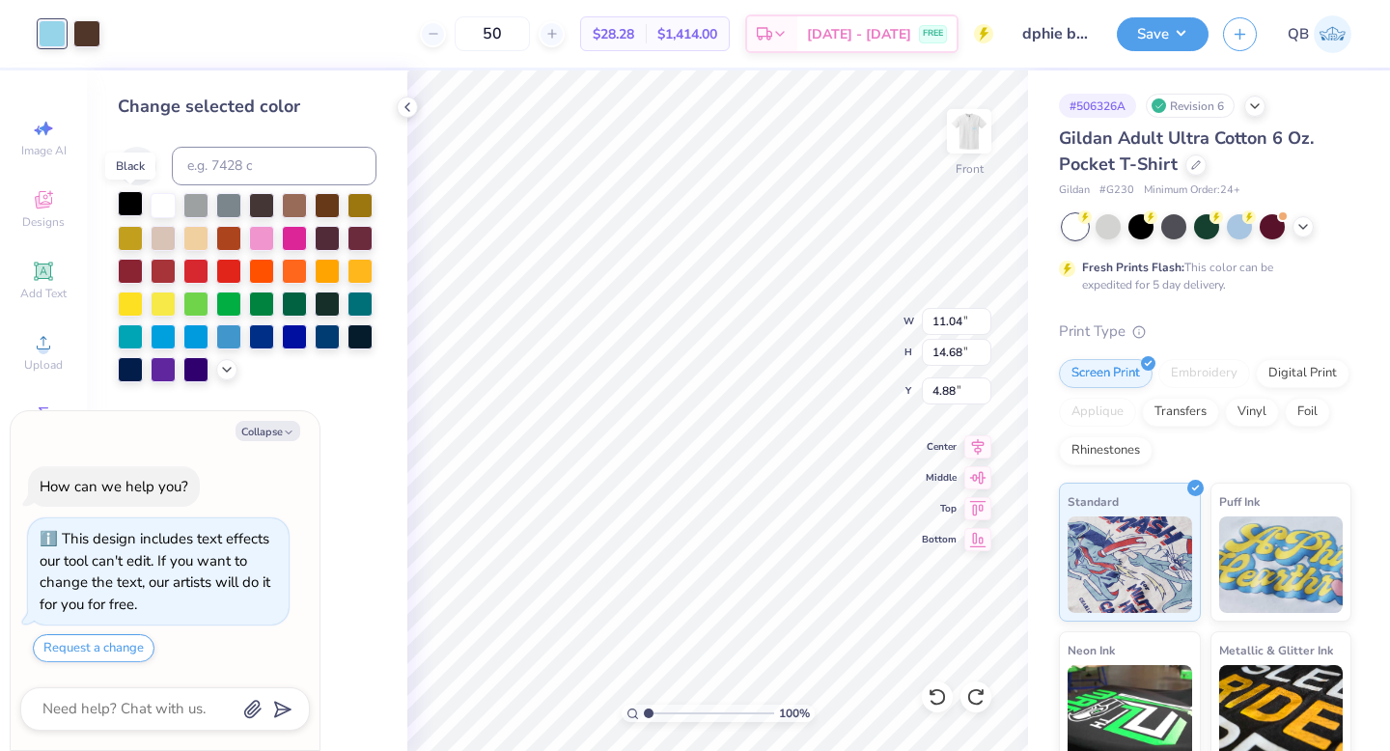
click at [135, 206] on div at bounding box center [130, 203] width 25 height 25
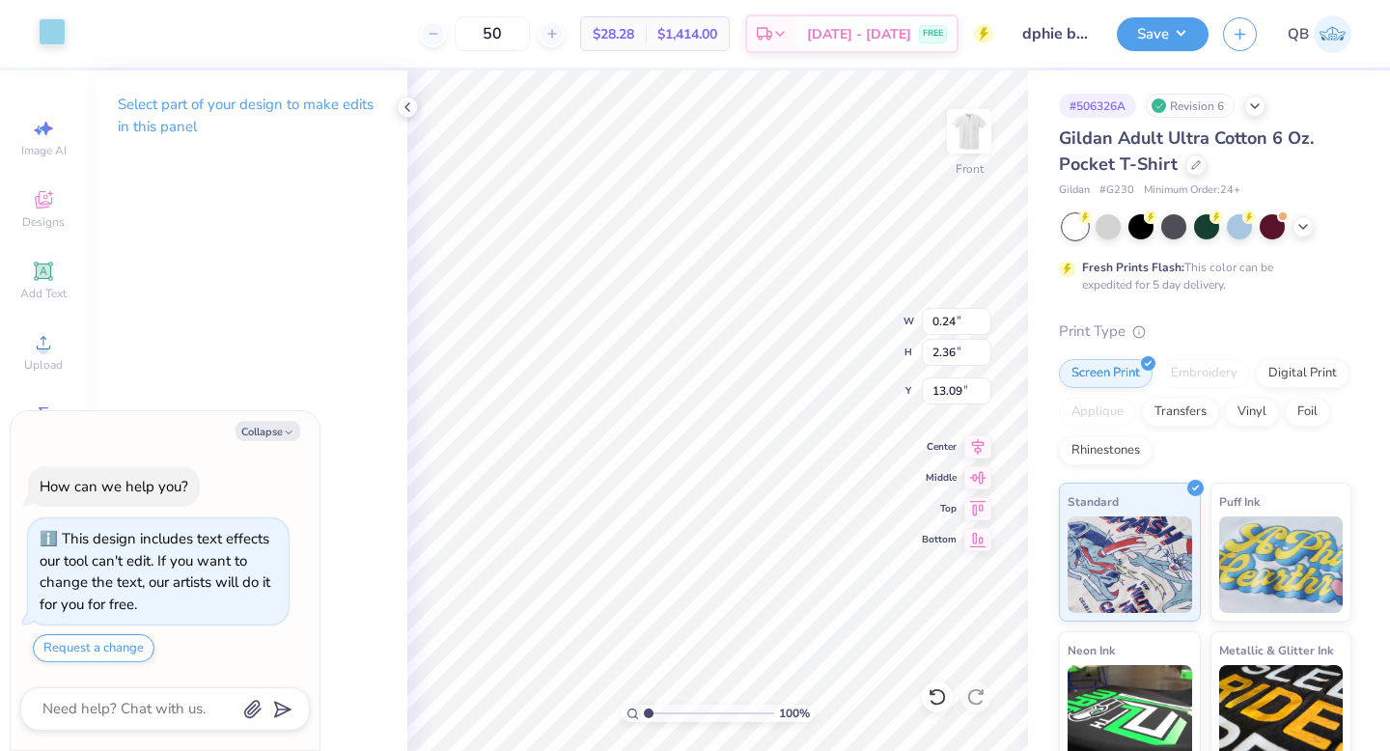
click at [46, 25] on div at bounding box center [52, 31] width 27 height 27
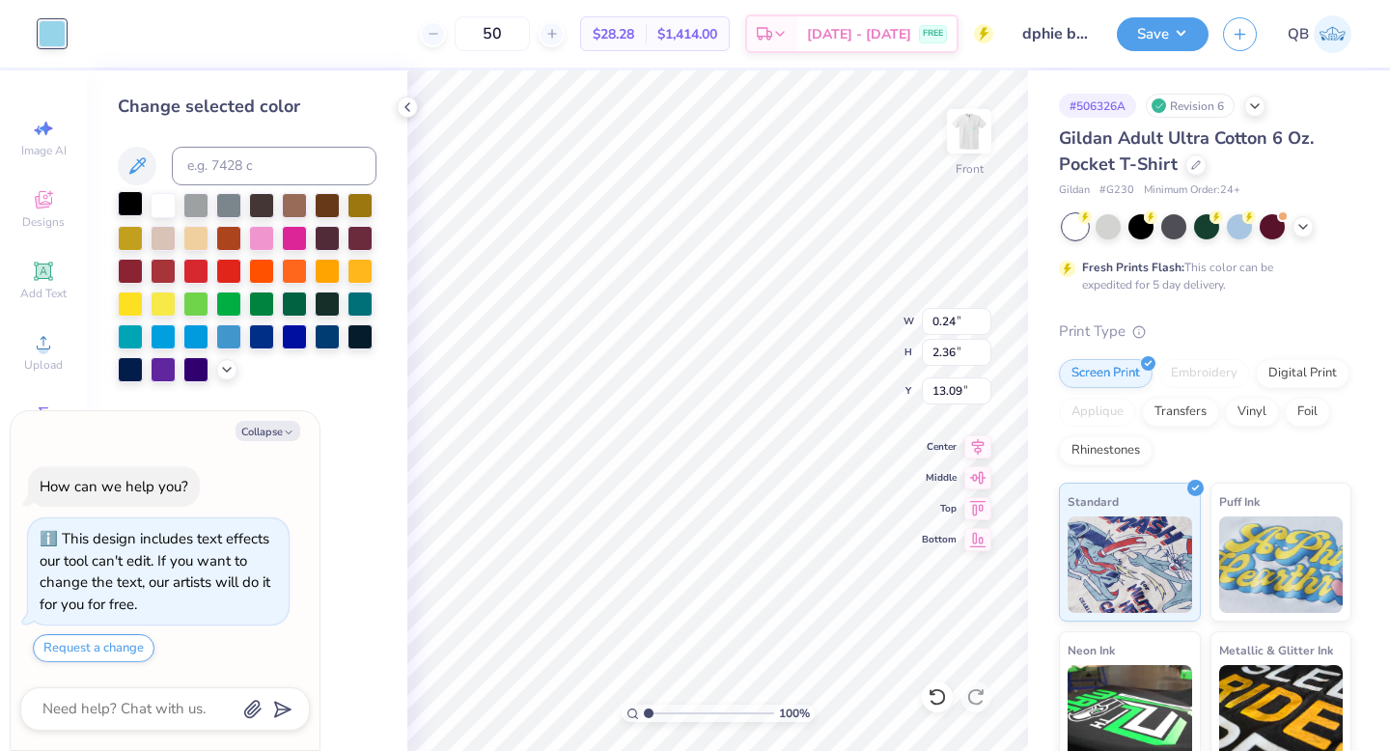
click at [131, 200] on div at bounding box center [130, 203] width 25 height 25
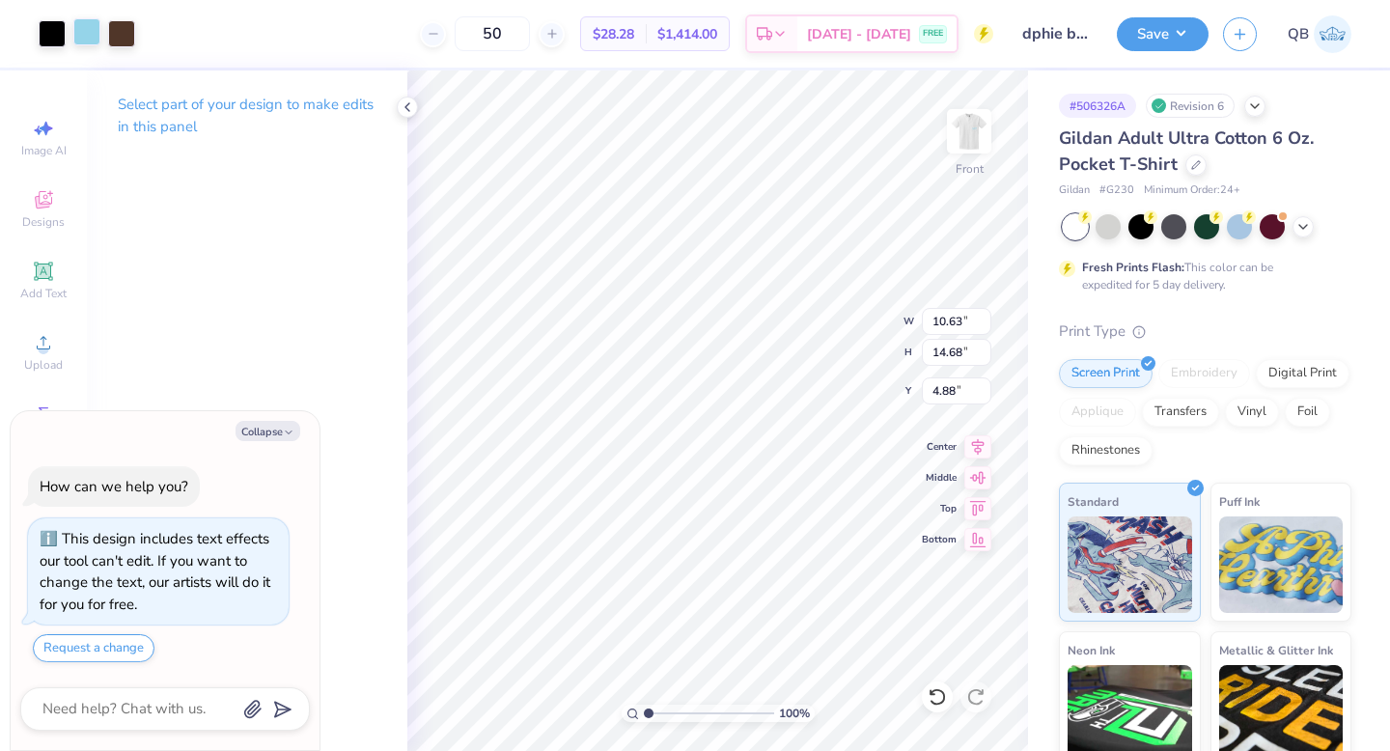
click at [84, 34] on div at bounding box center [86, 31] width 27 height 27
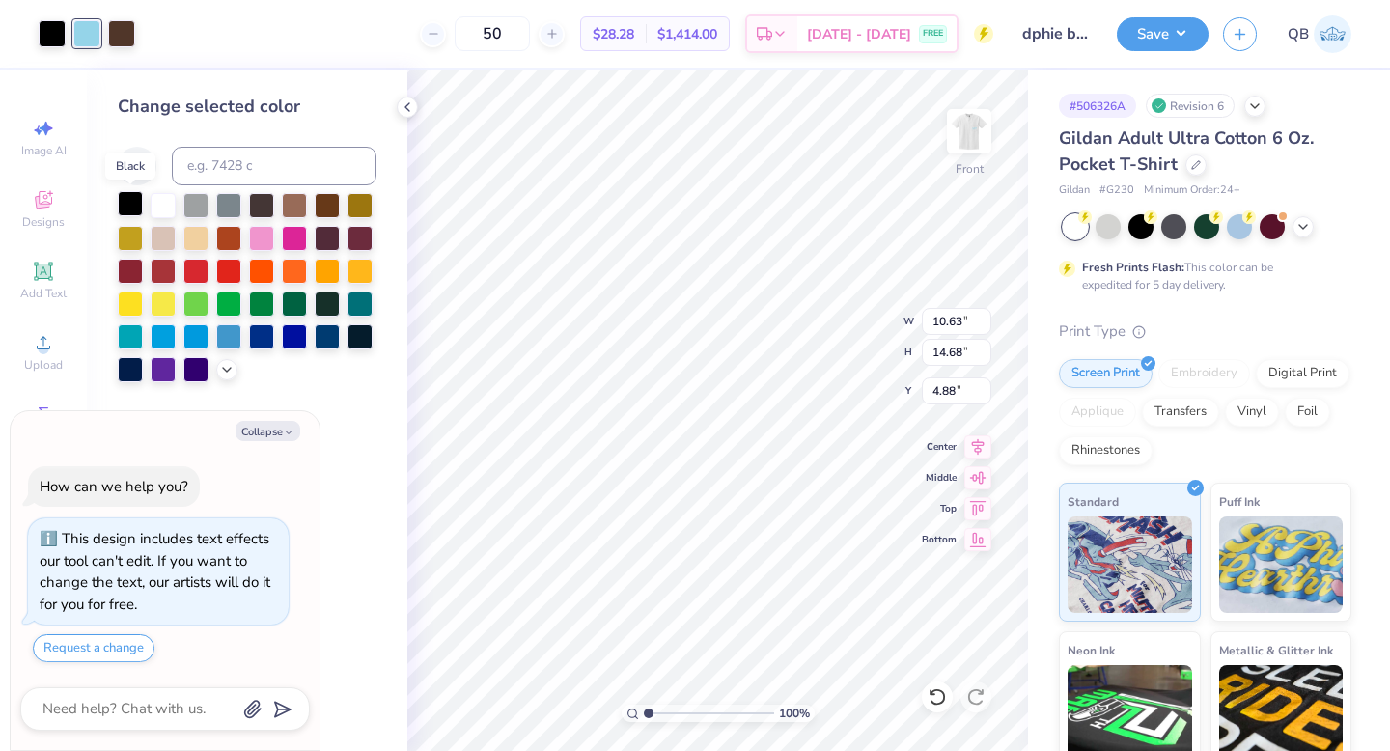
click at [129, 200] on div at bounding box center [130, 203] width 25 height 25
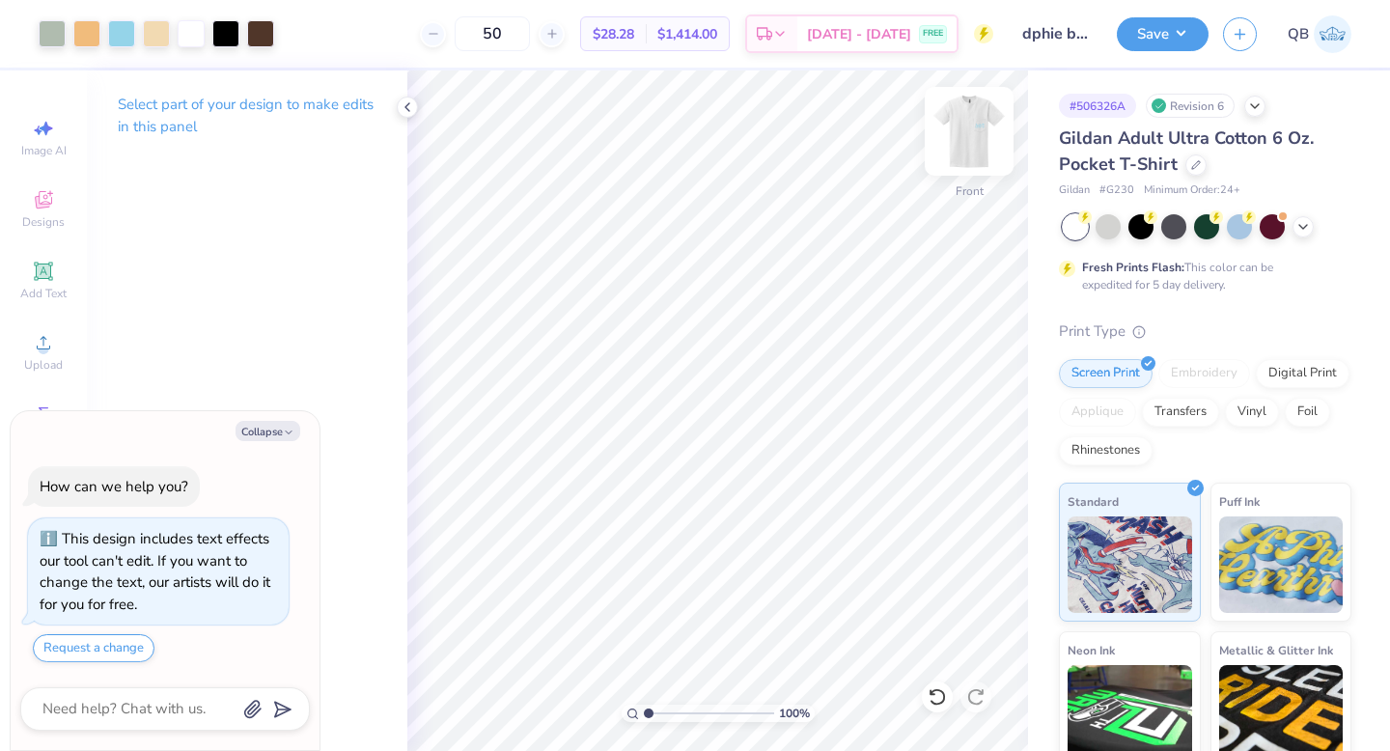
click at [970, 128] on img at bounding box center [968, 131] width 77 height 77
click at [968, 128] on img at bounding box center [968, 131] width 77 height 77
click at [1244, 224] on div at bounding box center [1239, 224] width 25 height 25
click at [974, 129] on img at bounding box center [968, 131] width 77 height 77
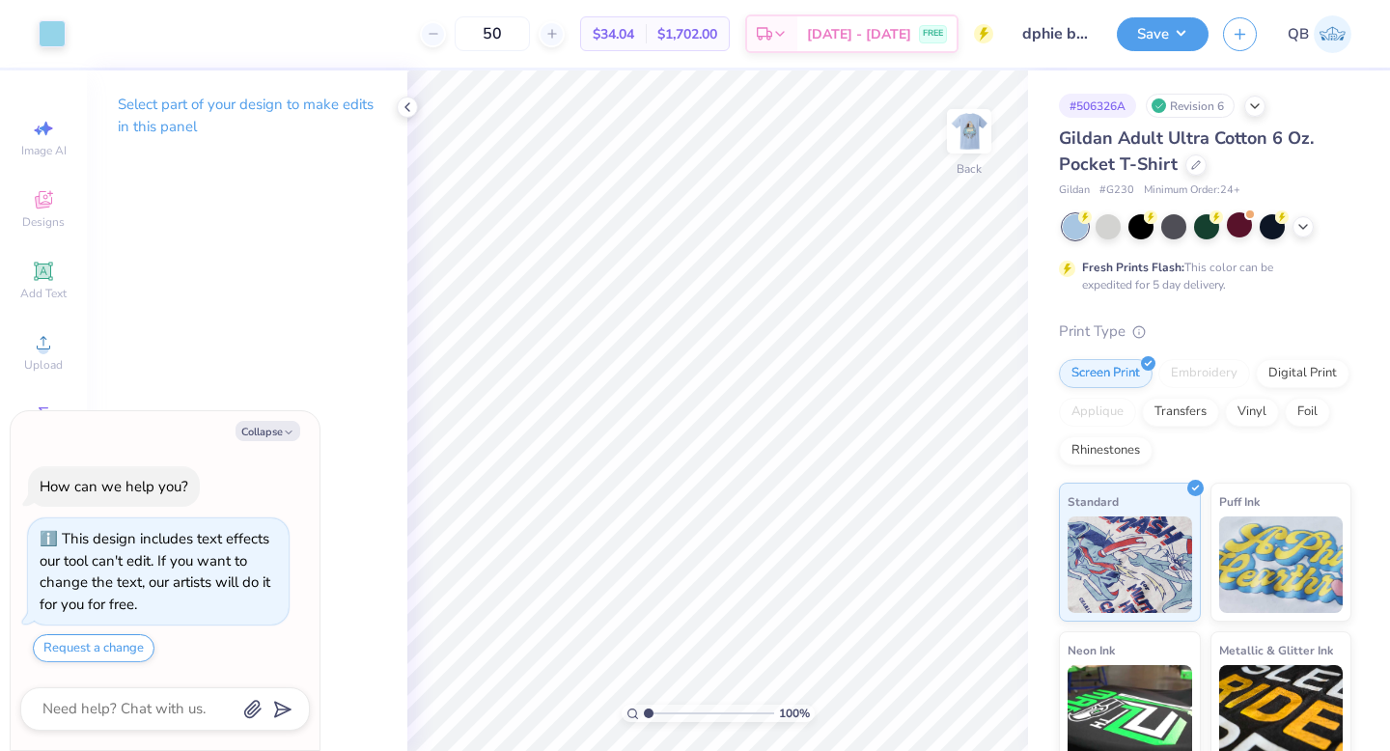
click at [974, 129] on img at bounding box center [969, 131] width 39 height 39
click at [1301, 228] on icon at bounding box center [1302, 224] width 15 height 15
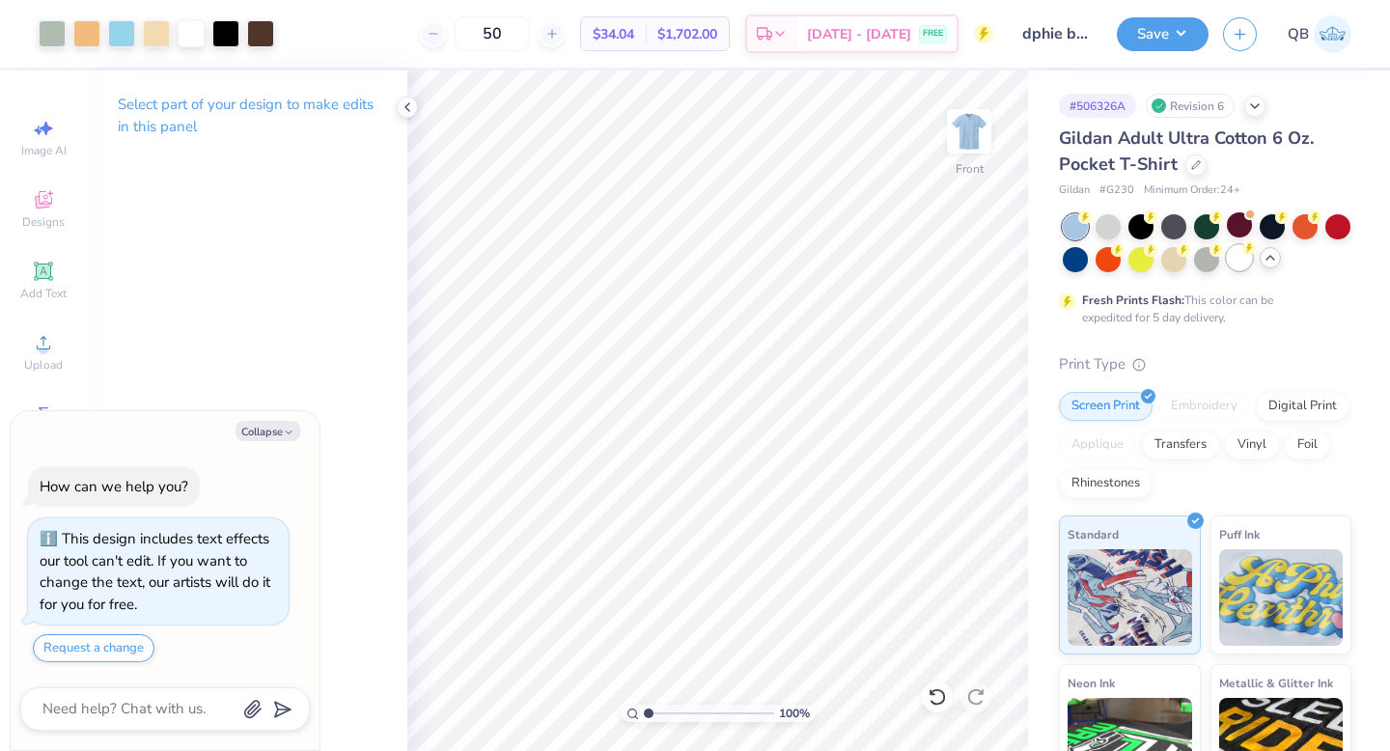
click at [1242, 258] on div at bounding box center [1239, 257] width 25 height 25
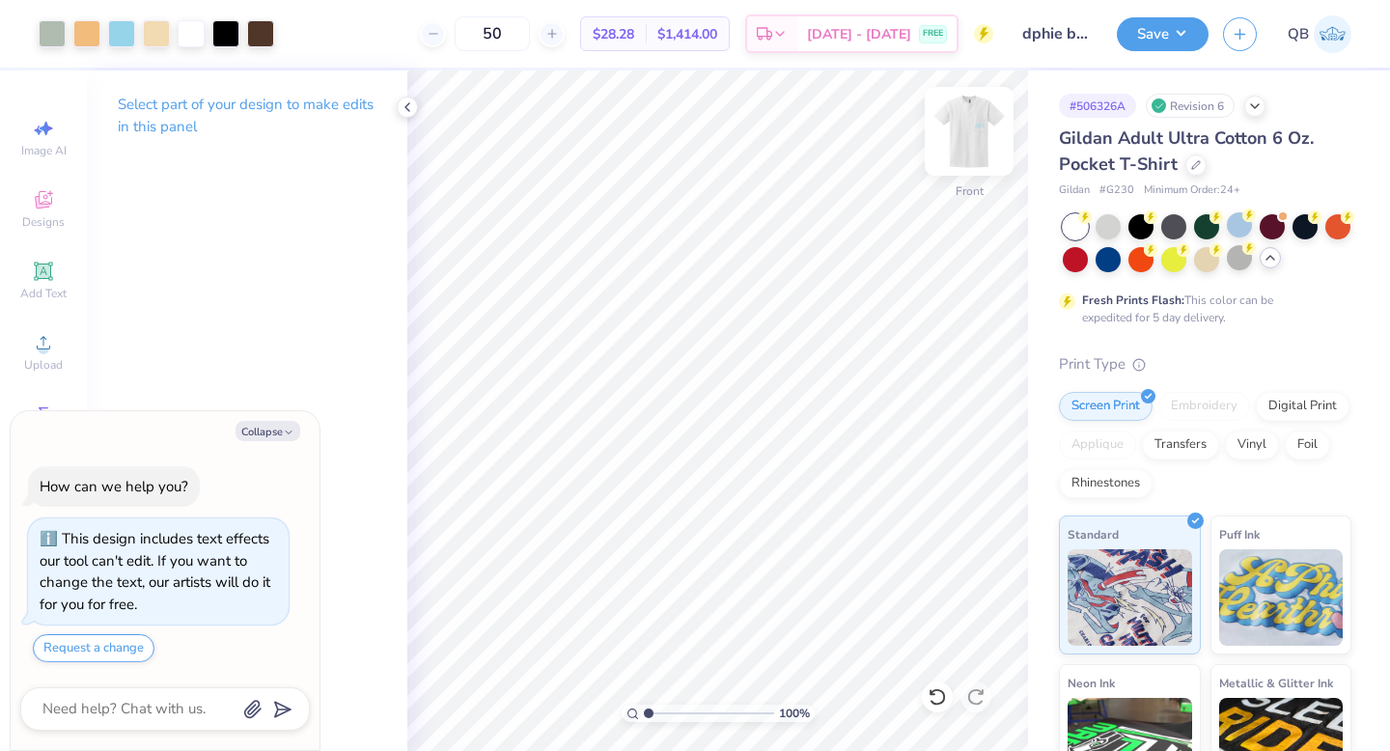
click at [984, 134] on img at bounding box center [968, 131] width 77 height 77
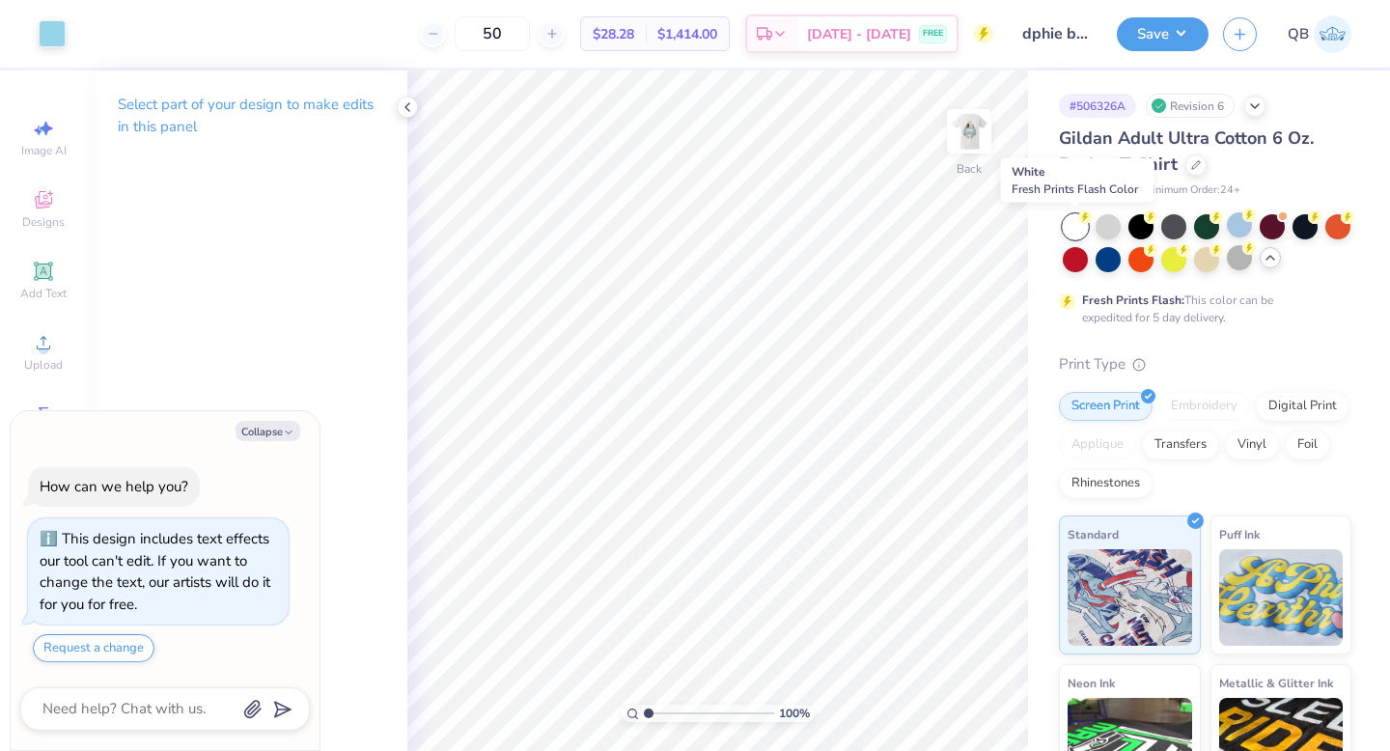
click at [1077, 232] on div at bounding box center [1075, 226] width 25 height 25
click at [968, 137] on img at bounding box center [968, 131] width 77 height 77
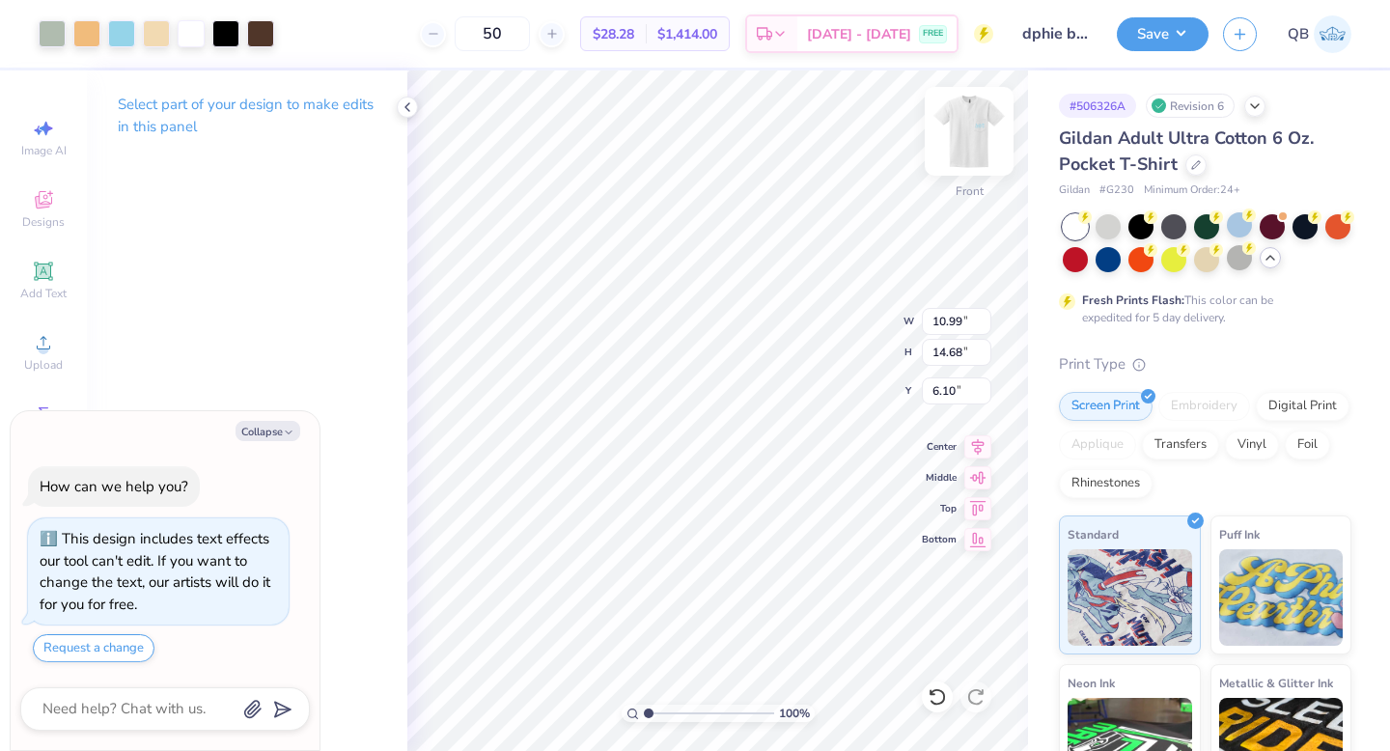
type textarea "x"
type input "6.10"
click at [928, 698] on icon at bounding box center [936, 696] width 19 height 19
type textarea "x"
type input "6.16"
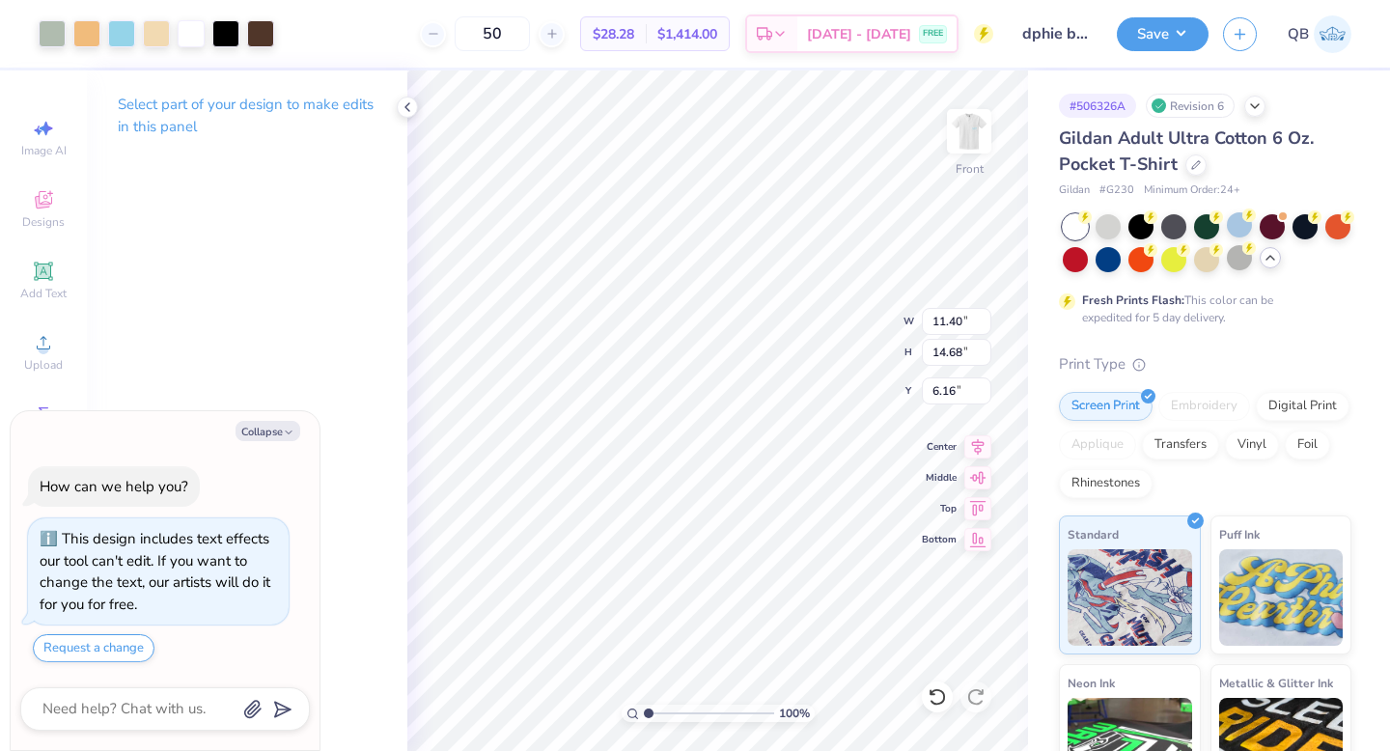
type textarea "x"
type input "12.05"
type input "15.52"
type input "5.32"
type textarea "x"
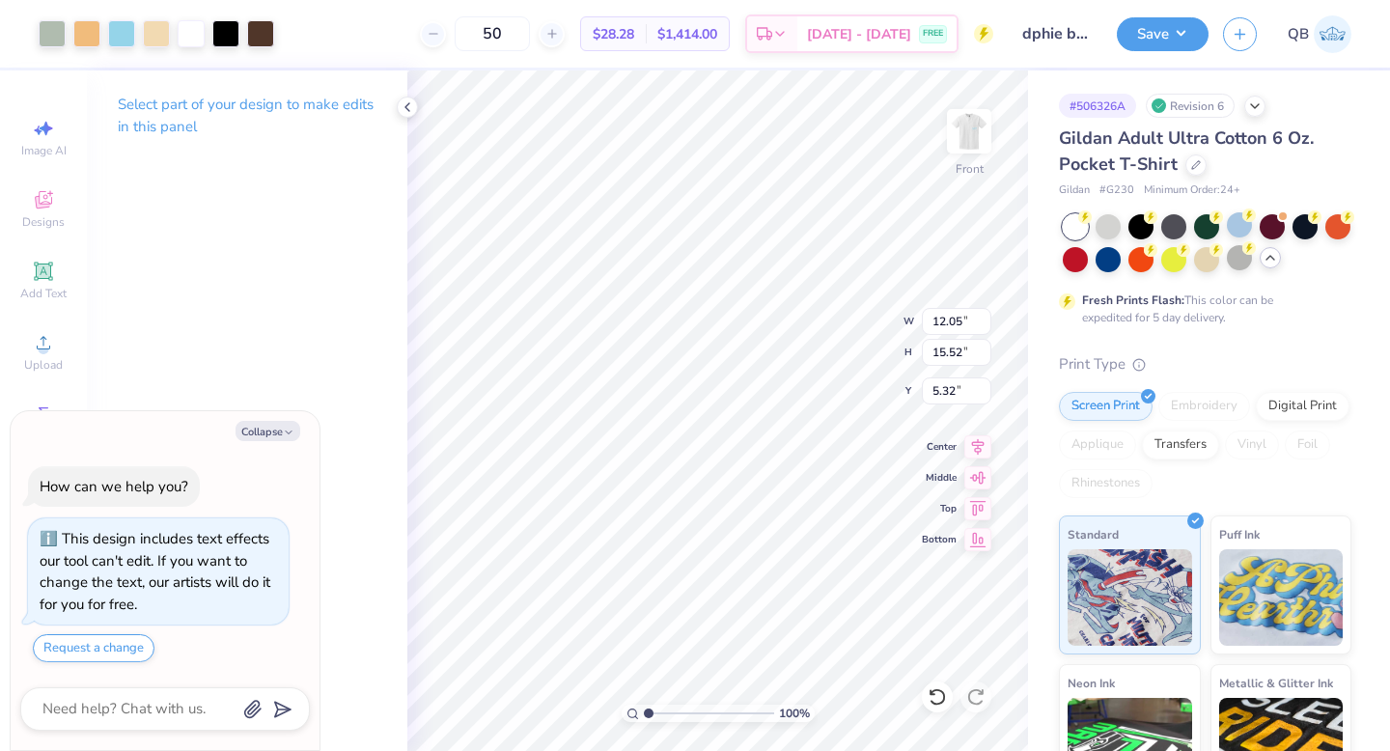
type input "5.04"
type textarea "x"
type input "10.47"
type input "14.46"
type textarea "x"
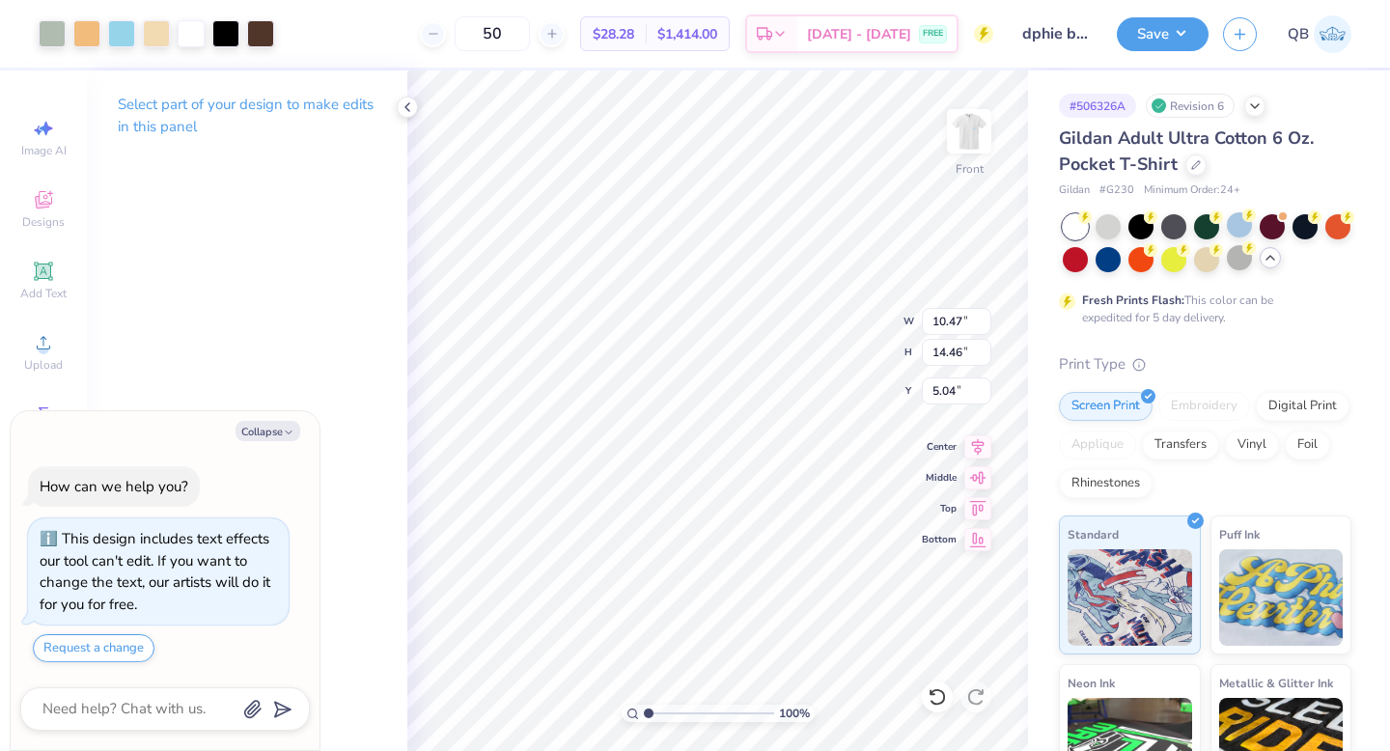
type input "5.30"
click at [937, 697] on icon at bounding box center [936, 696] width 19 height 19
type textarea "x"
type input "5.04"
click at [1034, 659] on div "# 506326A Revision 6 Gildan Adult Ultra Cotton 6 Oz. Pocket T-Shirt Gildan # G2…" at bounding box center [1209, 510] width 362 height 881
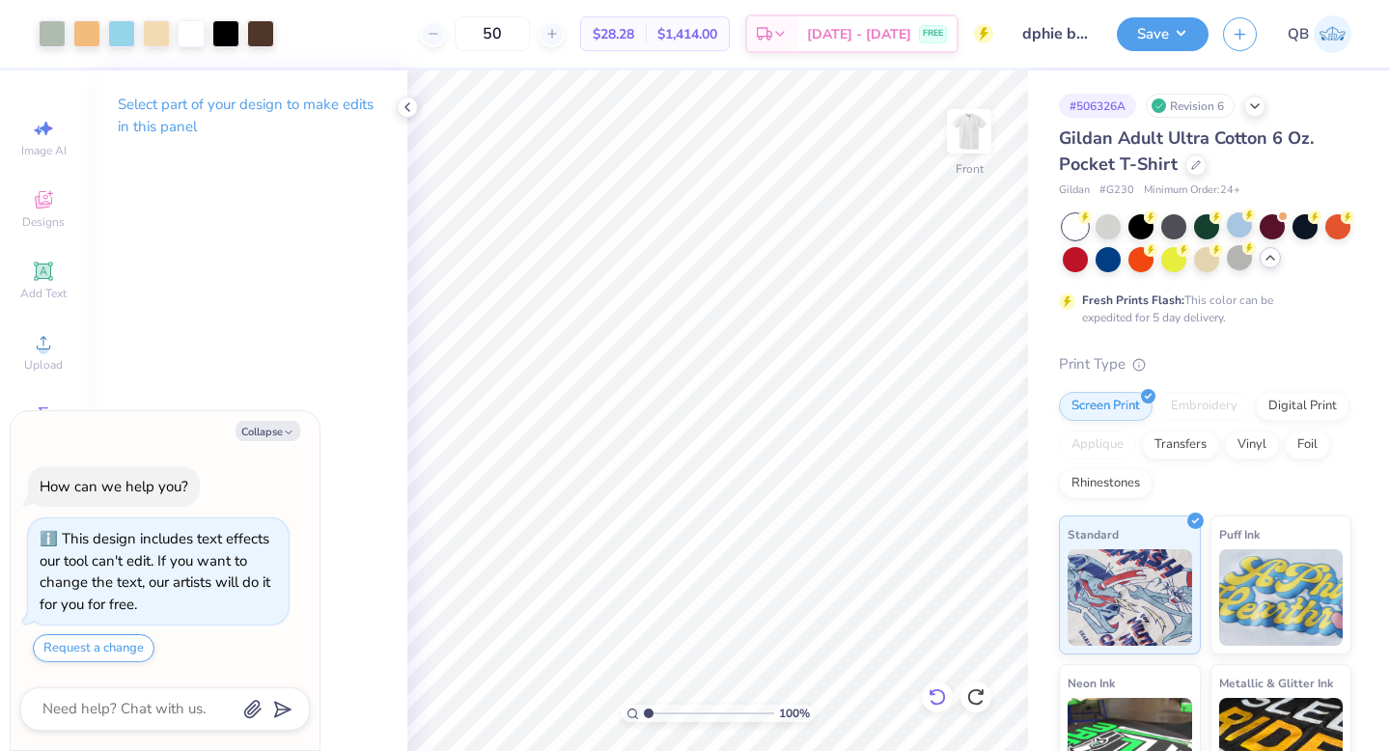
click at [941, 701] on icon at bounding box center [936, 696] width 19 height 19
type textarea "x"
type input "11.54"
type input "14.86"
type textarea "x"
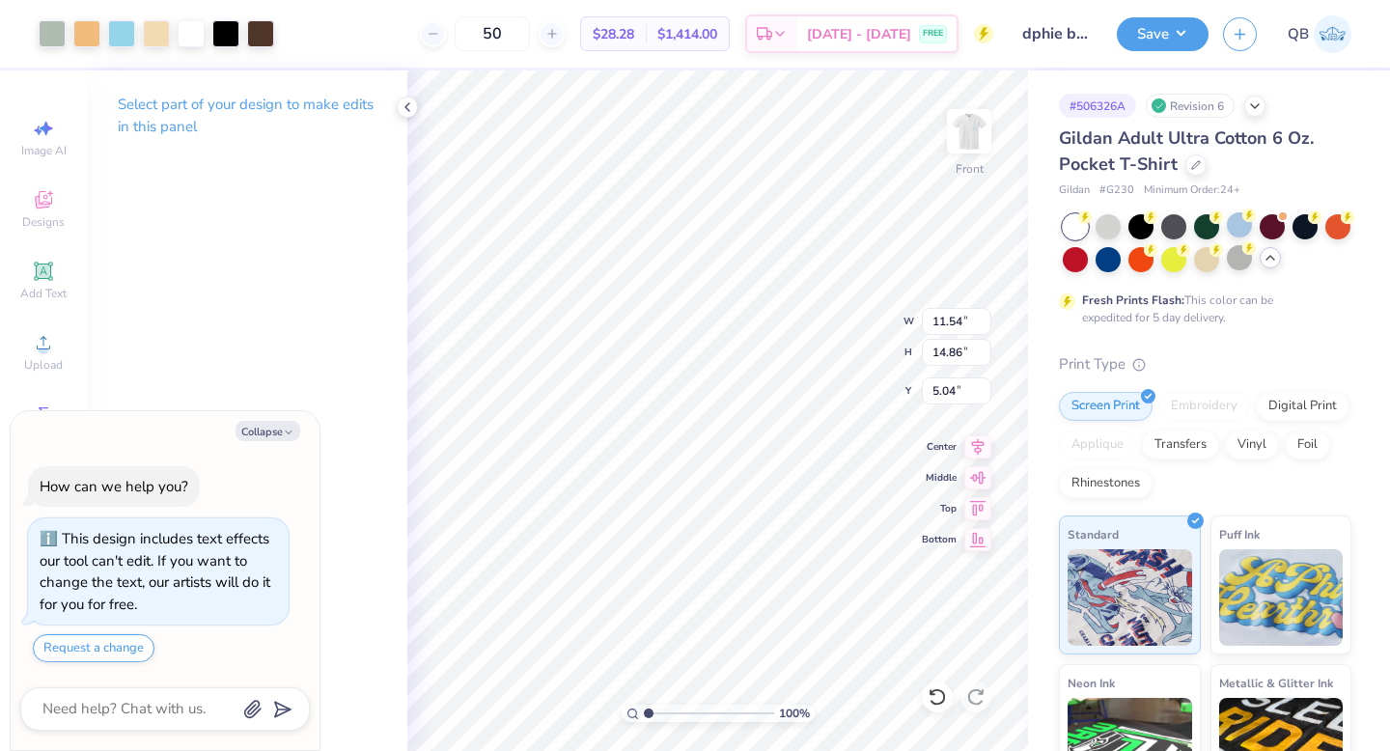
type input "5.91"
click at [1151, 38] on button "Save" at bounding box center [1163, 31] width 92 height 34
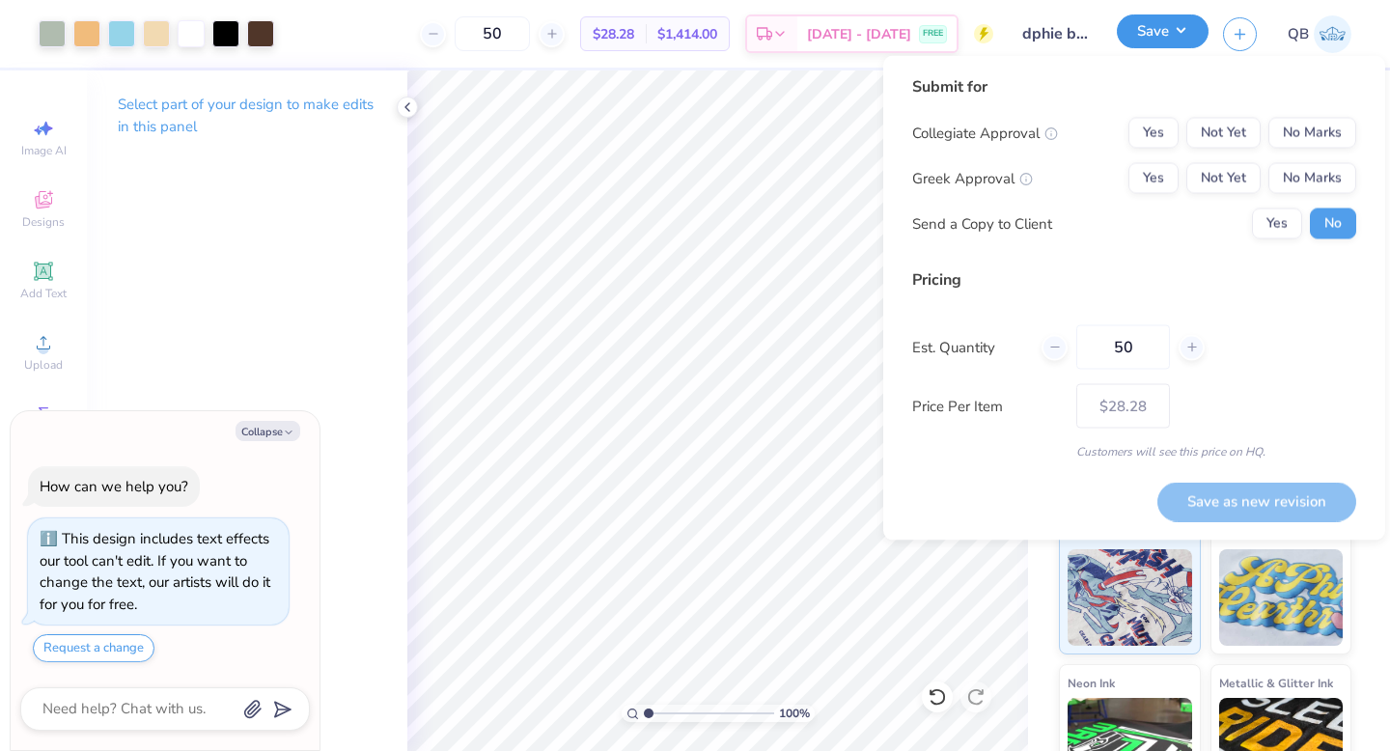
type textarea "x"
click at [1153, 175] on button "Yes" at bounding box center [1153, 178] width 50 height 31
click at [1300, 124] on button "No Marks" at bounding box center [1312, 133] width 88 height 31
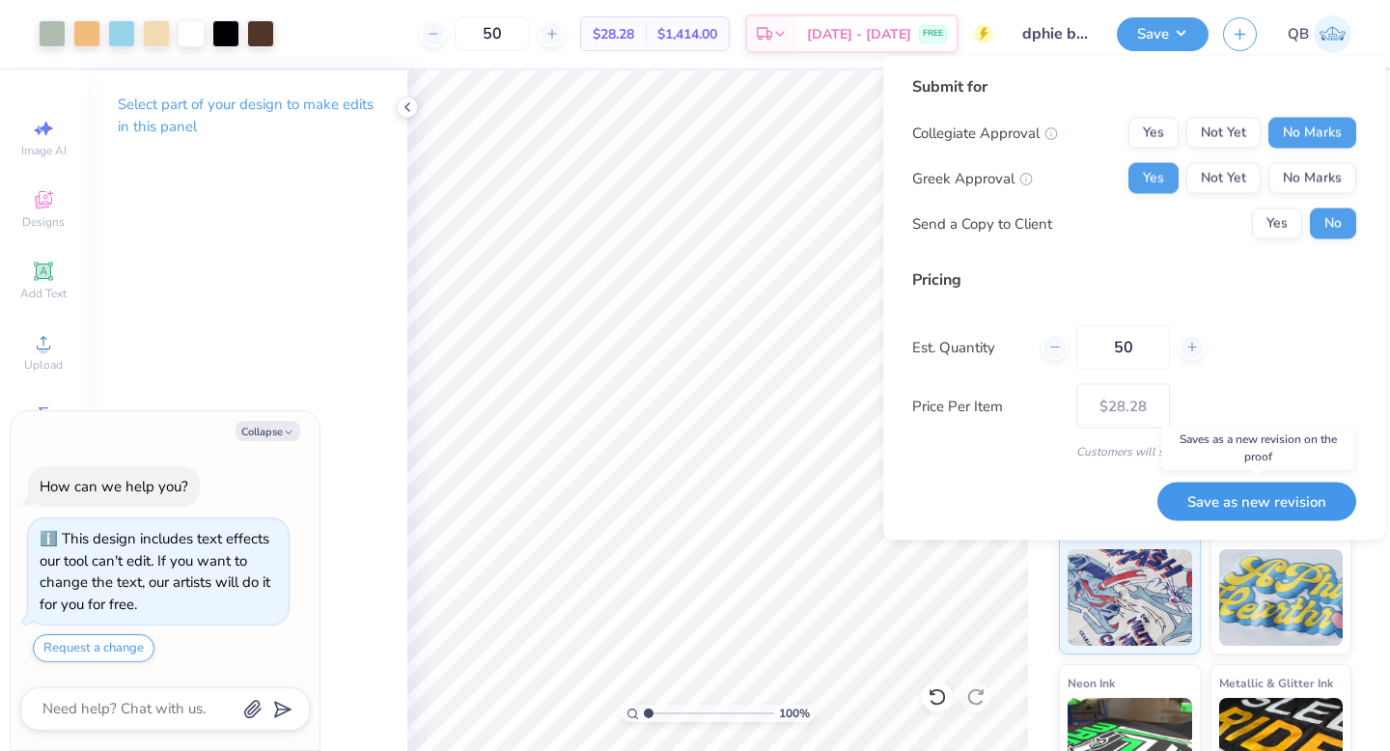
click at [1230, 504] on button "Save as new revision" at bounding box center [1256, 502] width 199 height 40
type input "$28.28"
type textarea "x"
